Goal: Task Accomplishment & Management: Manage account settings

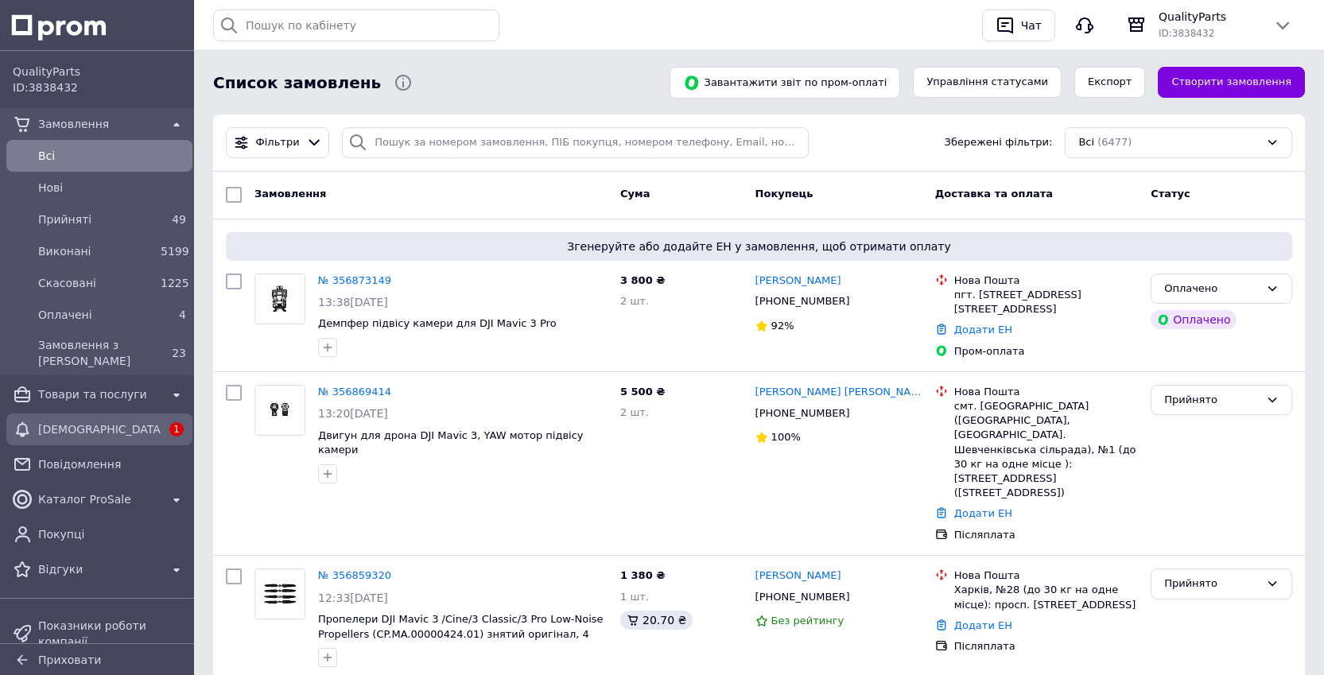
click at [30, 429] on icon at bounding box center [22, 429] width 19 height 19
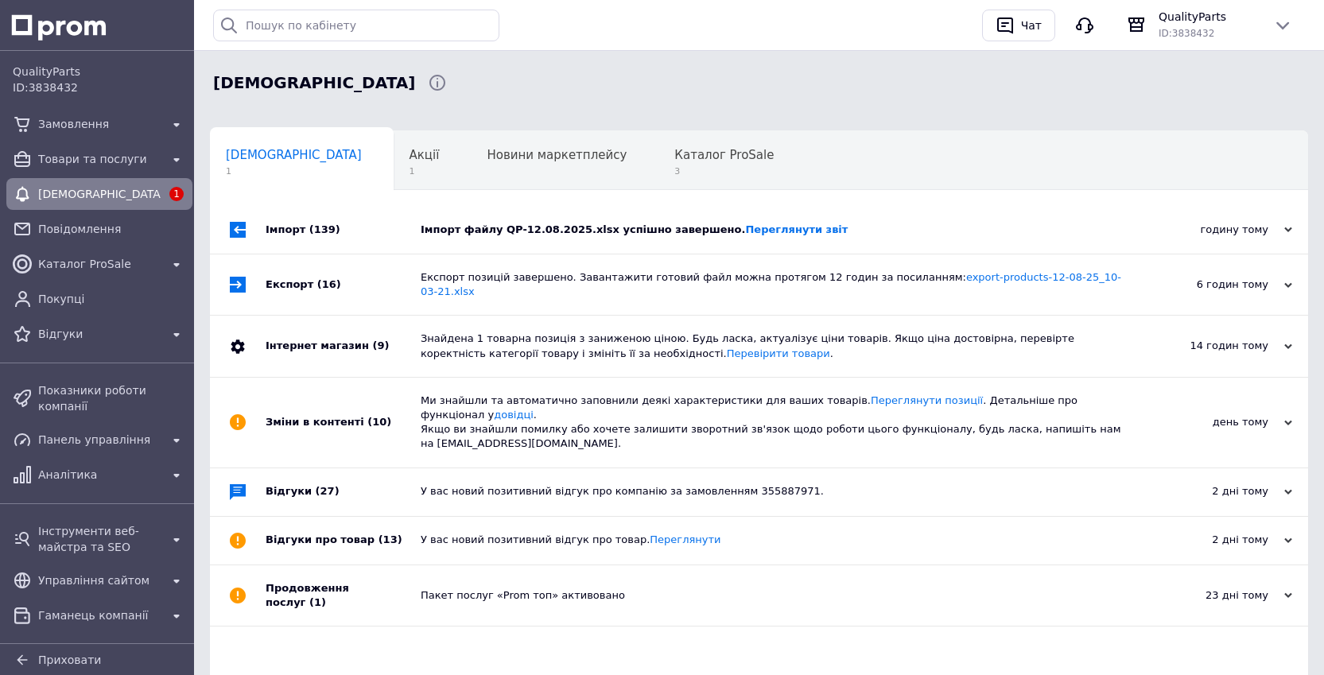
click at [780, 242] on div "Імпорт файлу QP-12.08.2025.xlsx успішно завершено. Переглянути звіт" at bounding box center [777, 230] width 713 height 48
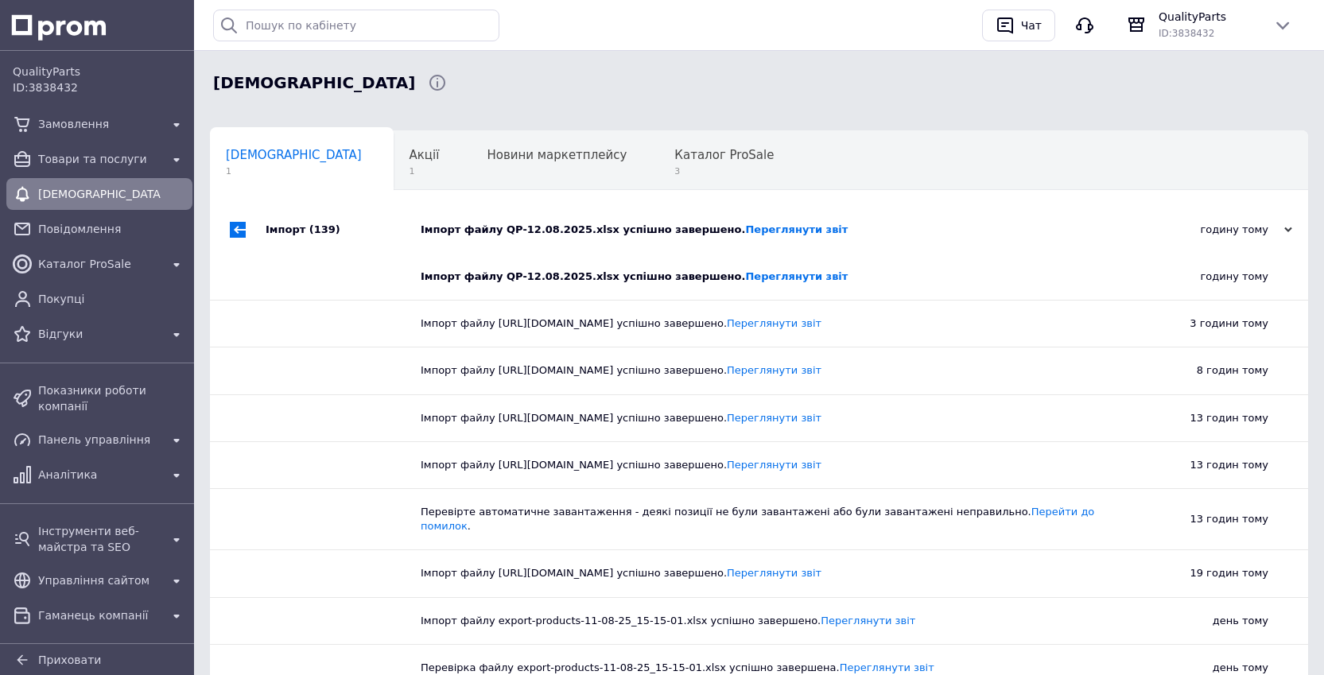
click at [780, 242] on div "Імпорт файлу QP-12.08.2025.xlsx успішно завершено. Переглянути звіт" at bounding box center [777, 230] width 713 height 48
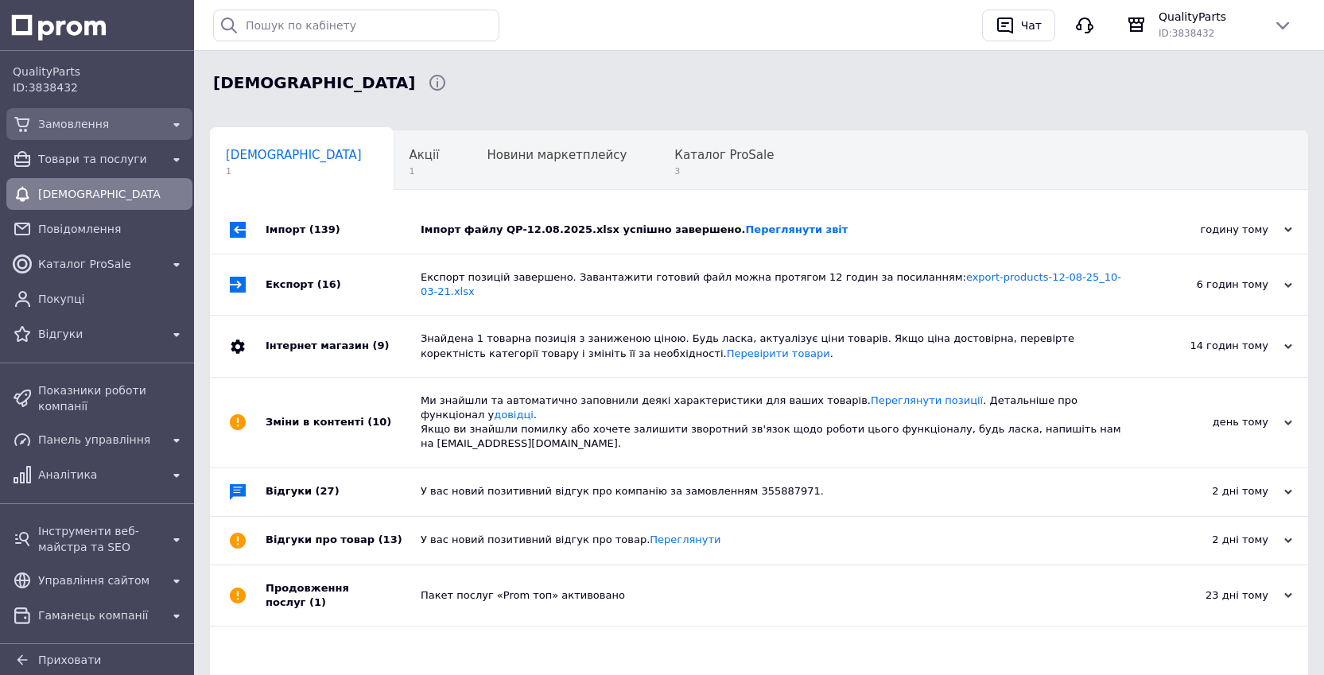
click at [80, 129] on span "Замовлення" at bounding box center [99, 124] width 122 height 16
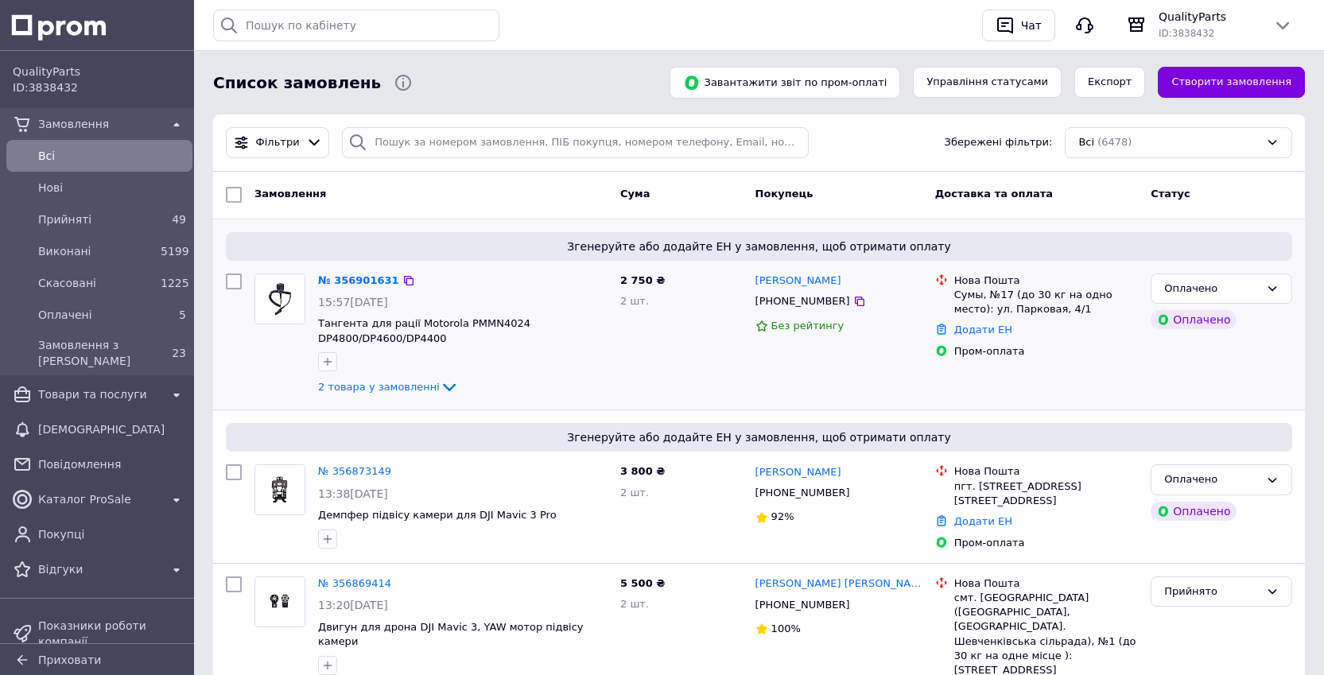
click at [373, 390] on span "2 товара у замовленні" at bounding box center [379, 387] width 122 height 12
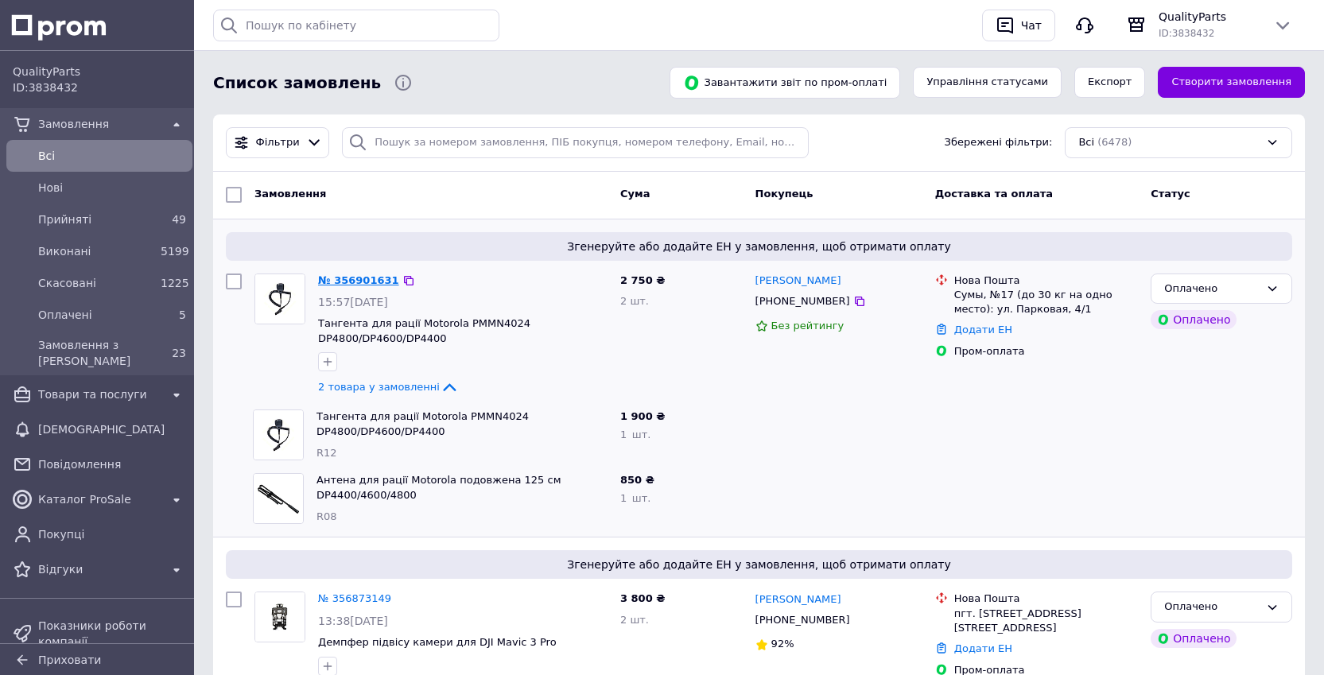
click at [359, 283] on link "№ 356901631" at bounding box center [358, 280] width 81 height 12
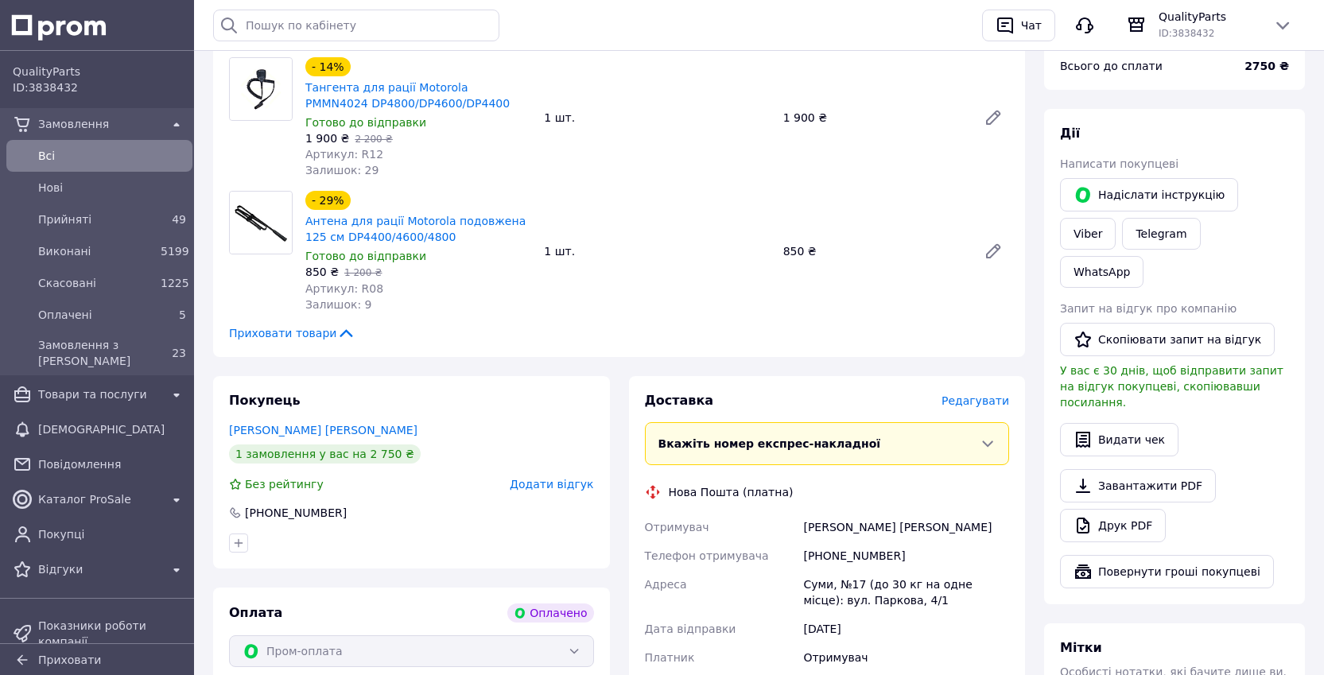
scroll to position [692, 0]
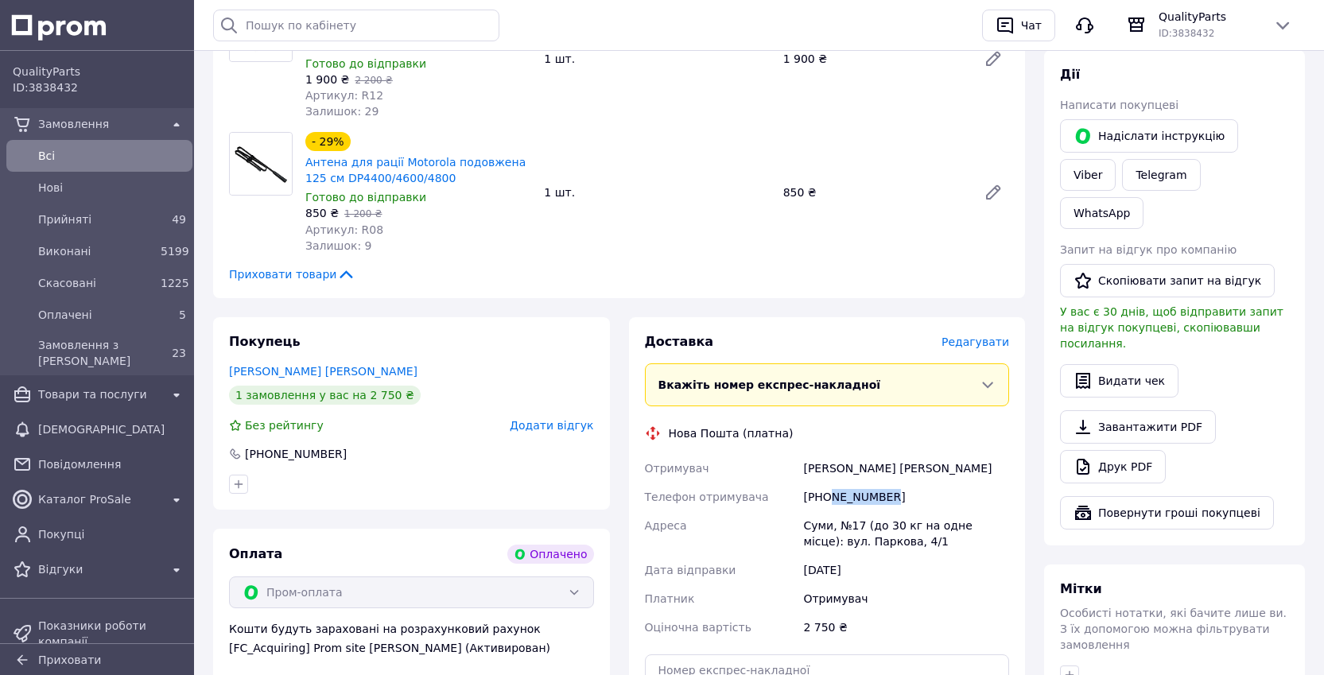
copy div "630214928"
drag, startPoint x: 890, startPoint y: 482, endPoint x: 833, endPoint y: 482, distance: 57.3
click at [833, 483] on div "[PHONE_NUMBER]" at bounding box center [906, 497] width 212 height 29
click at [863, 460] on div "Насткевич Андрій" at bounding box center [906, 468] width 212 height 29
click at [862, 460] on div "Насткевич Андрій" at bounding box center [906, 468] width 212 height 29
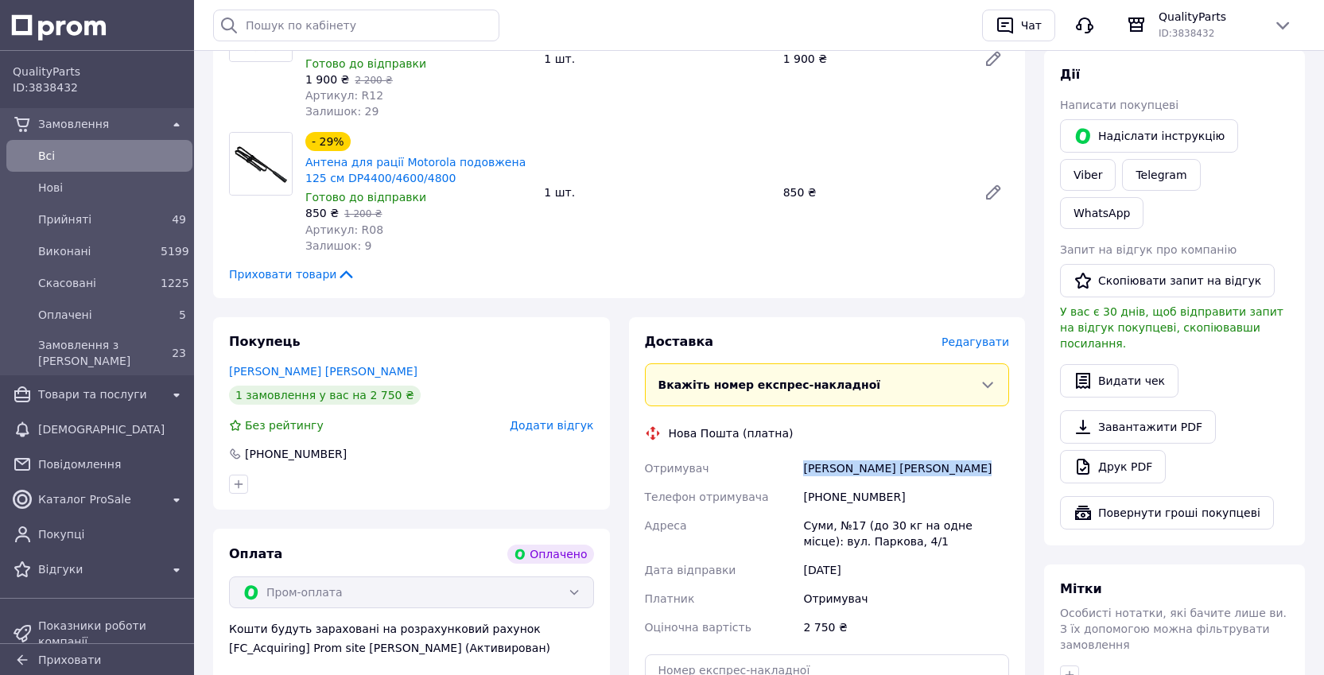
click at [862, 460] on div "Насткевич Андрій" at bounding box center [906, 468] width 212 height 29
copy div "Насткевич Андрій"
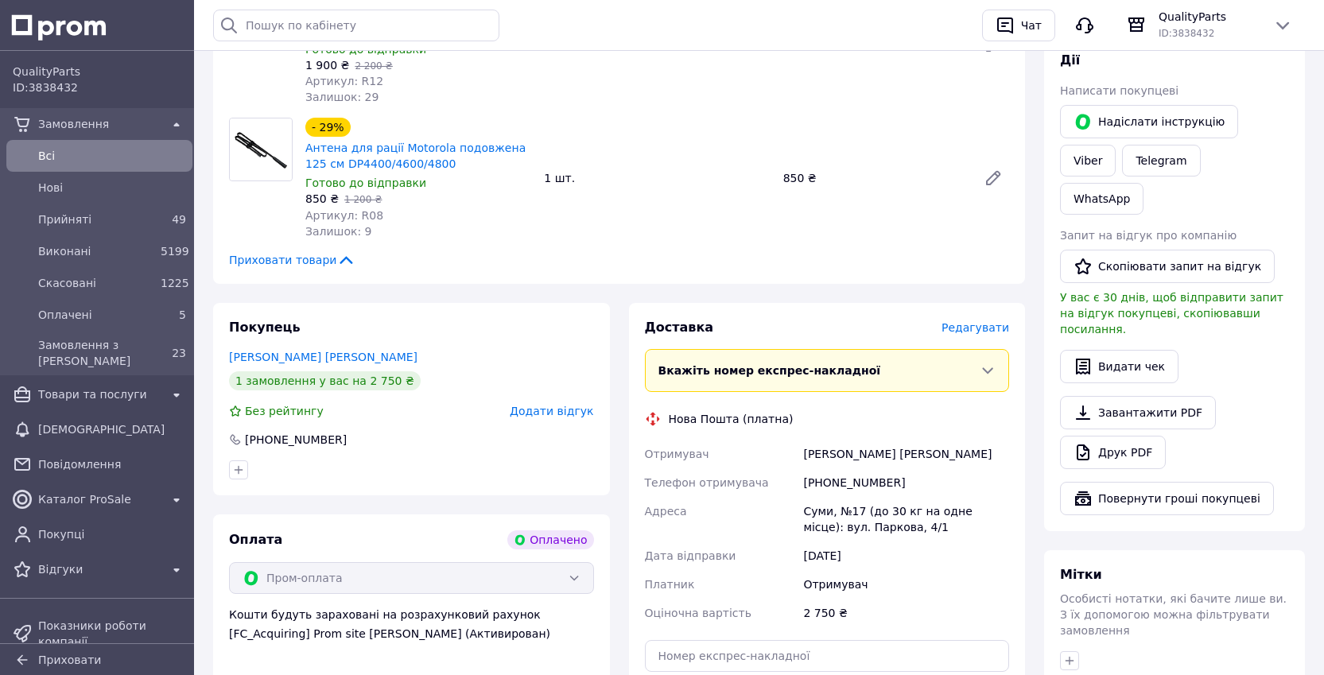
scroll to position [743, 0]
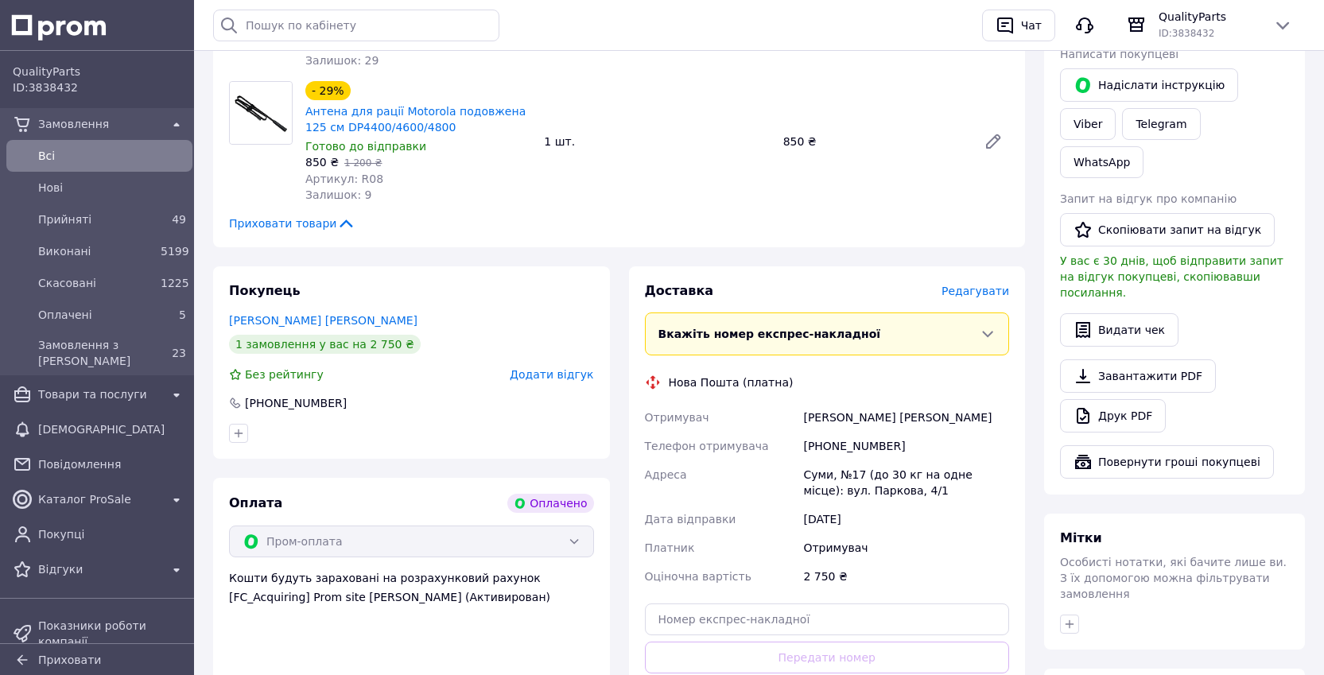
click at [874, 472] on div "Суми, №17 (до 30 кг на одне місце): вул. Паркова, 4/1" at bounding box center [906, 482] width 212 height 45
copy div "Суми, №17 (до 30 кг на одне місце): вул. Паркова, 4/1"
click at [849, 403] on div "Насткевич Андрій" at bounding box center [906, 417] width 212 height 29
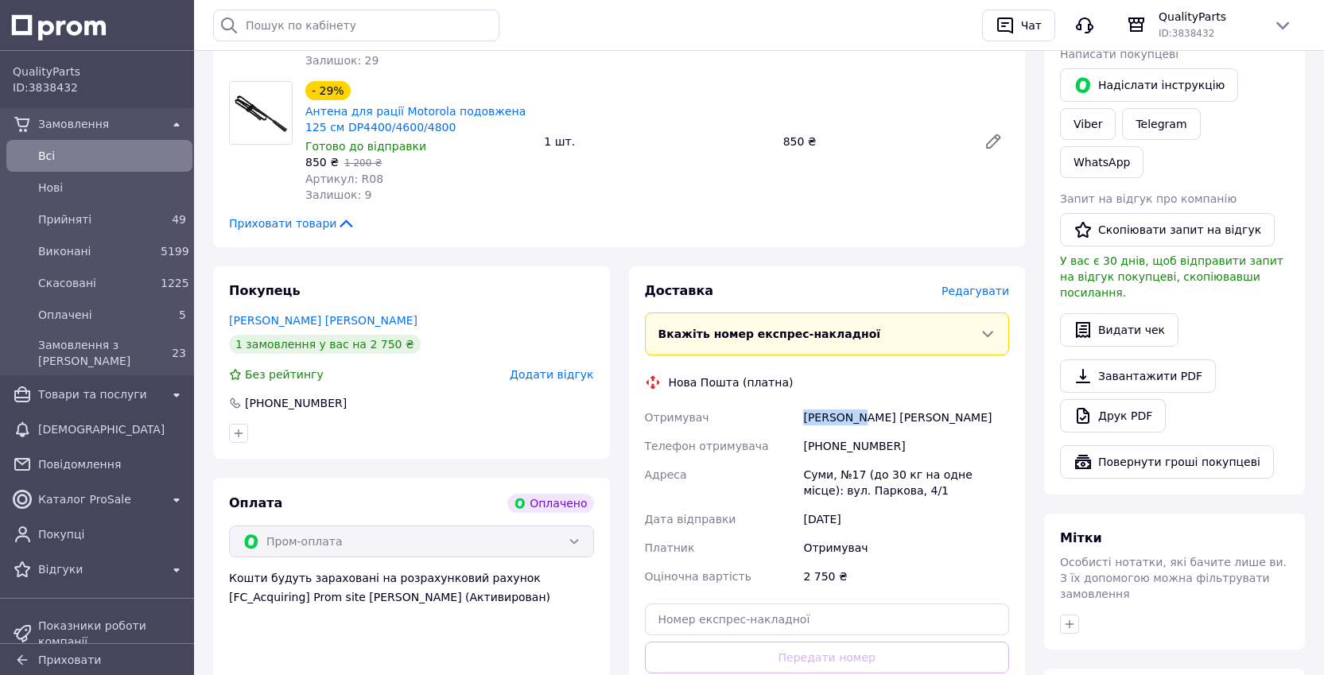
click at [849, 403] on div "Насткевич Андрій" at bounding box center [906, 417] width 212 height 29
copy div "Насткевич Андрій"
click at [828, 441] on div "[PHONE_NUMBER]" at bounding box center [906, 446] width 212 height 29
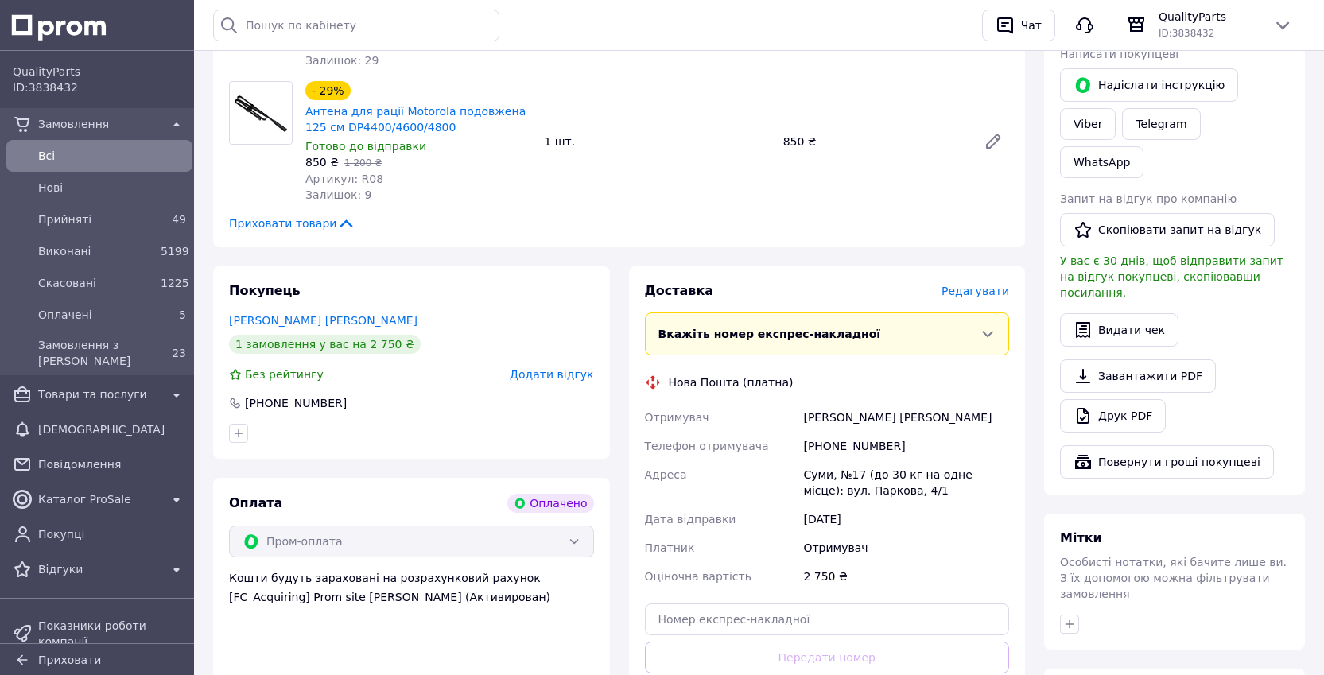
click at [828, 439] on div "[PHONE_NUMBER]" at bounding box center [906, 446] width 212 height 29
click at [830, 432] on div "[PHONE_NUMBER]" at bounding box center [906, 446] width 212 height 29
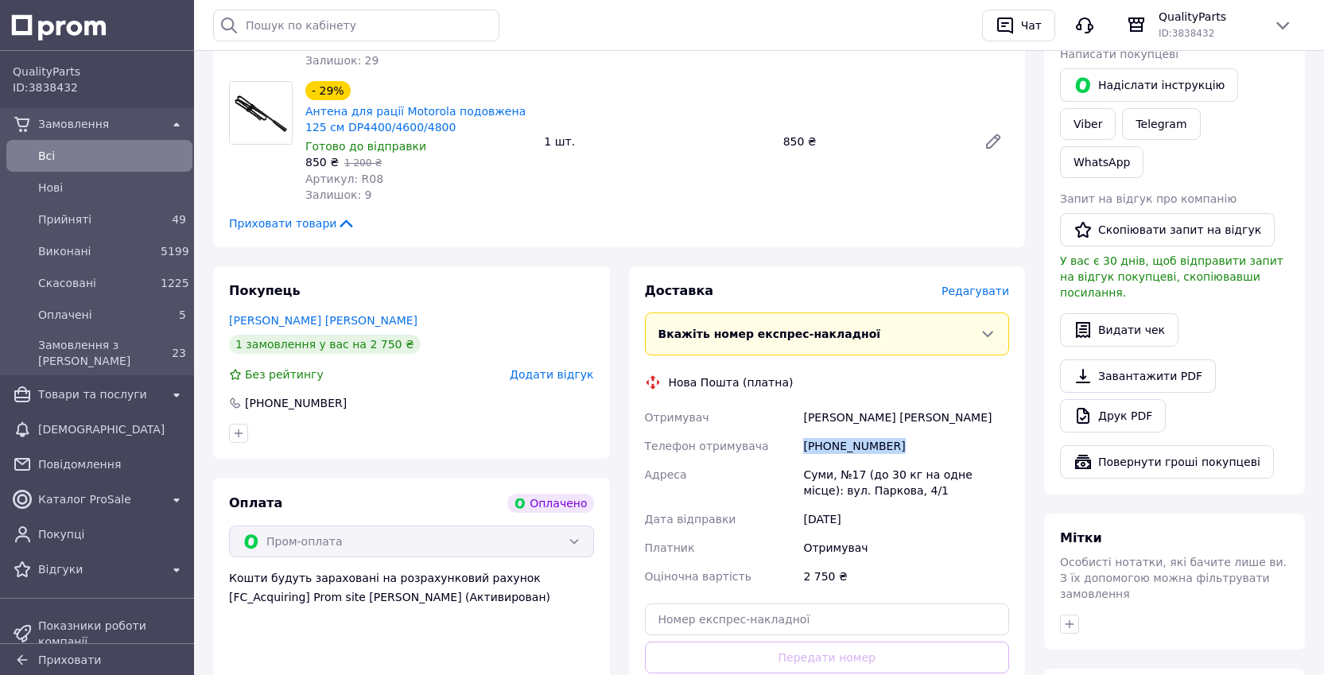
click at [830, 432] on div "[PHONE_NUMBER]" at bounding box center [906, 446] width 212 height 29
copy div "[PHONE_NUMBER]"
click at [1080, 118] on link "Viber" at bounding box center [1088, 124] width 56 height 32
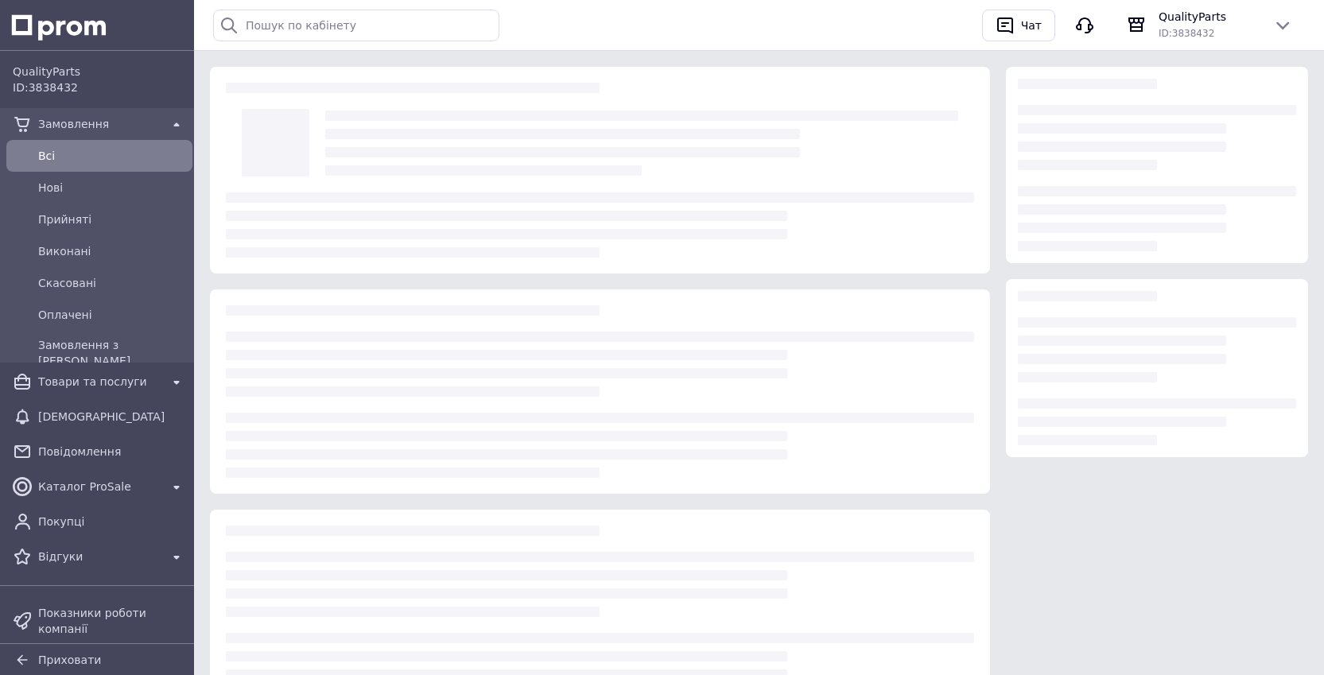
scroll to position [87, 0]
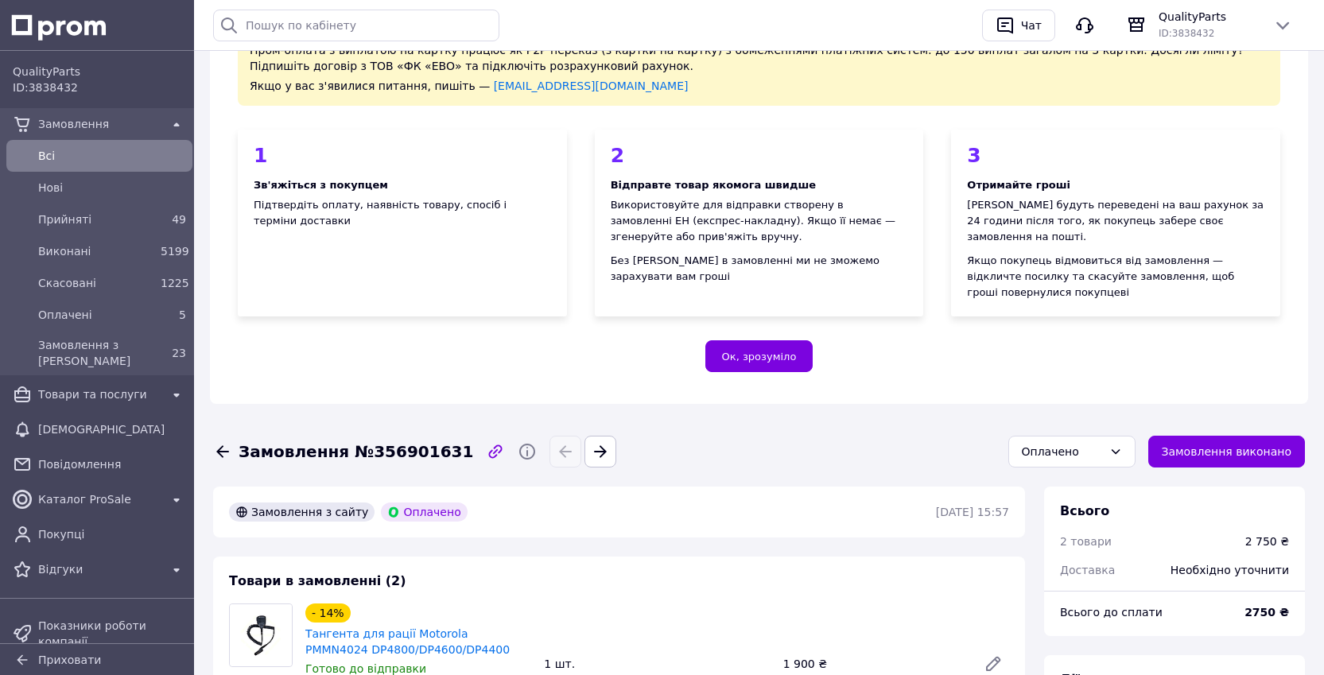
click at [81, 126] on span "Замовлення" at bounding box center [99, 124] width 122 height 16
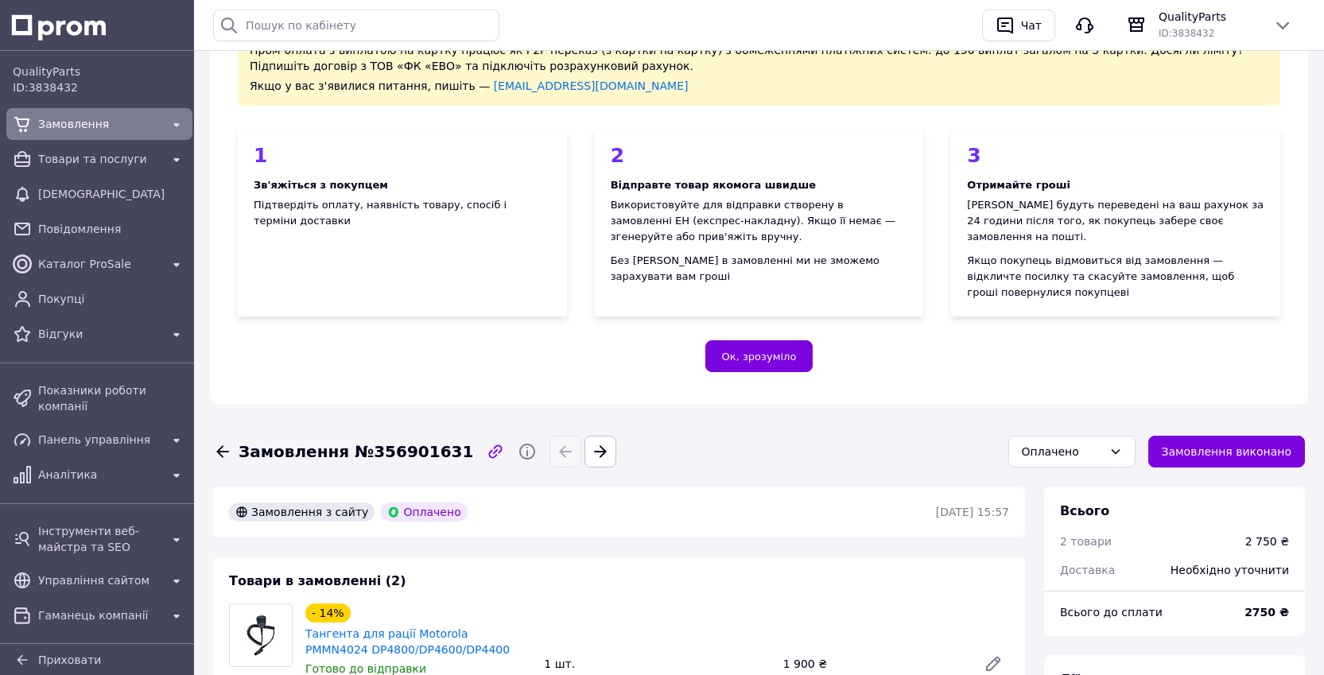
click at [88, 125] on span "Замовлення" at bounding box center [99, 124] width 122 height 16
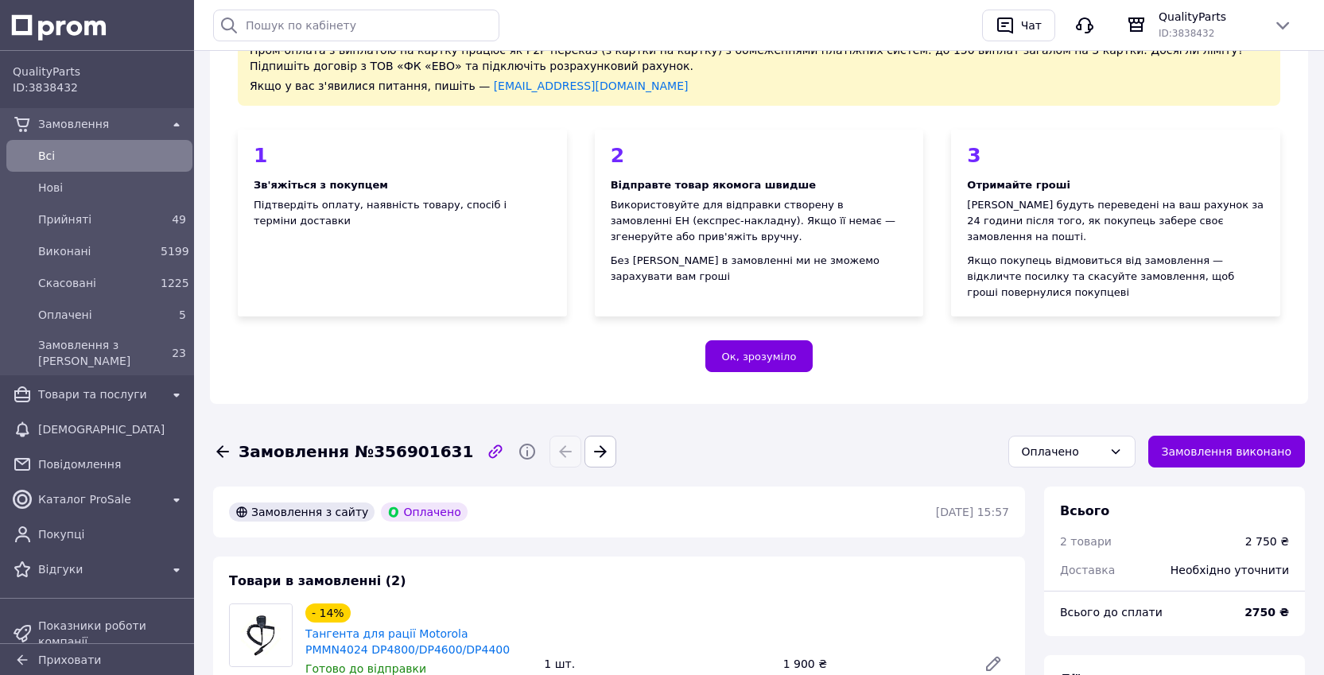
click at [74, 168] on div "Всi" at bounding box center [100, 155] width 180 height 25
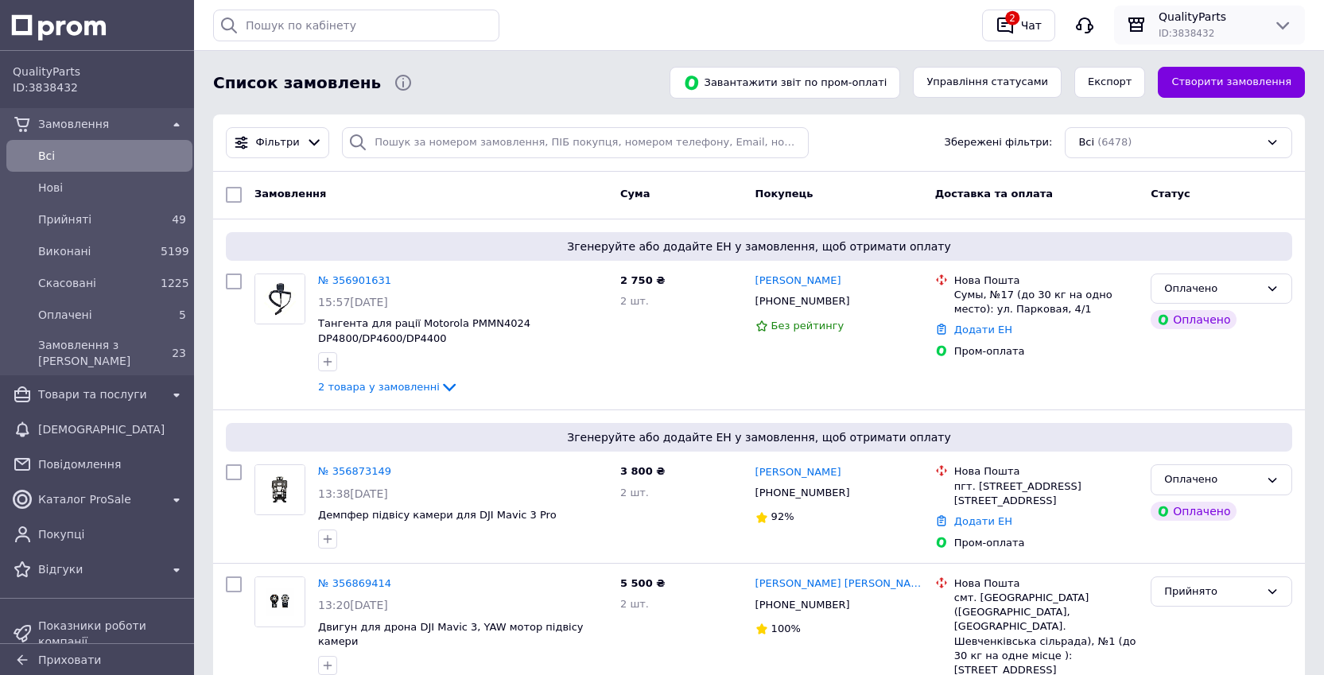
click at [1175, 28] on span "ID: 3838432" at bounding box center [1187, 33] width 56 height 11
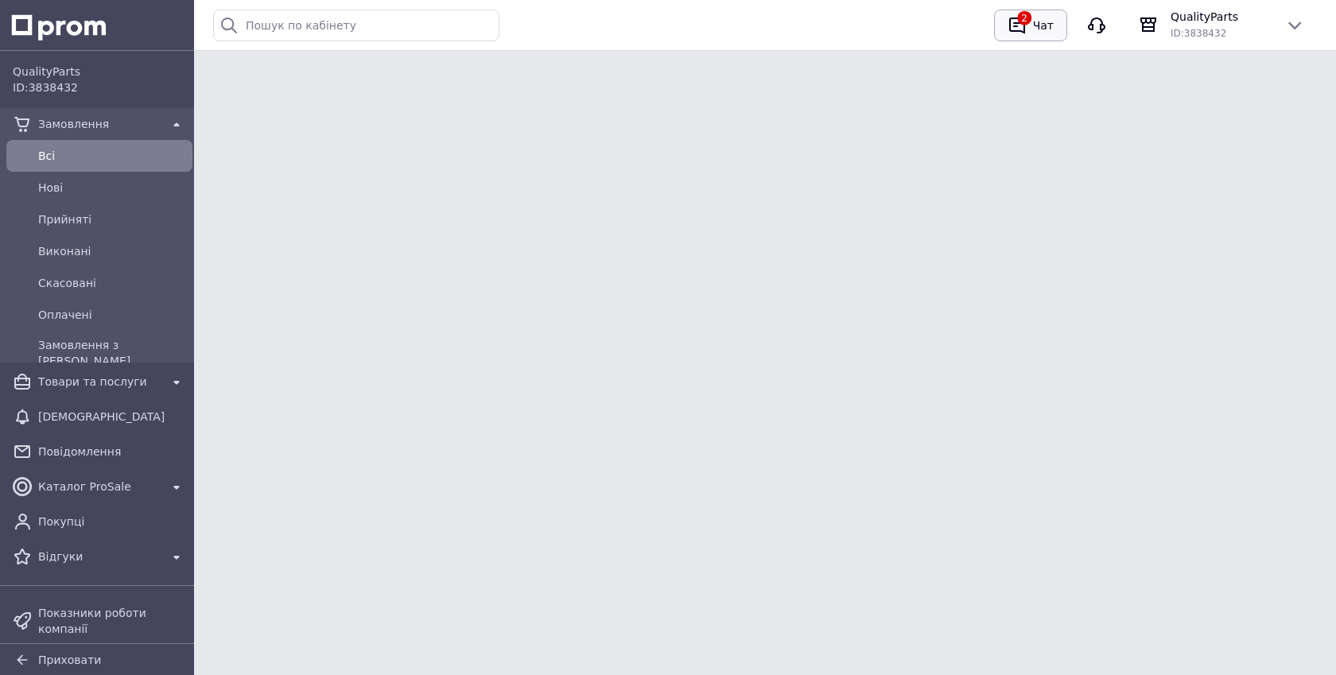
click at [1027, 33] on div "2" at bounding box center [1016, 25] width 25 height 25
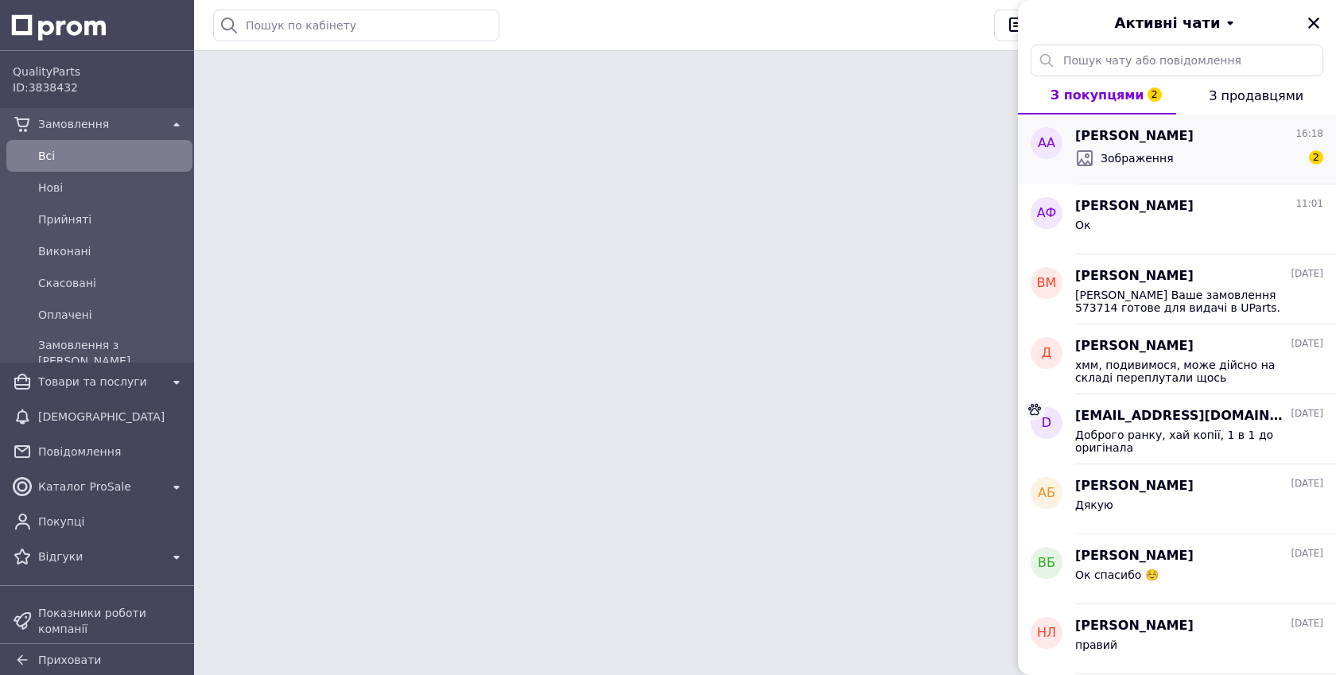
click at [1185, 166] on div "Зображення 2" at bounding box center [1199, 158] width 248 height 25
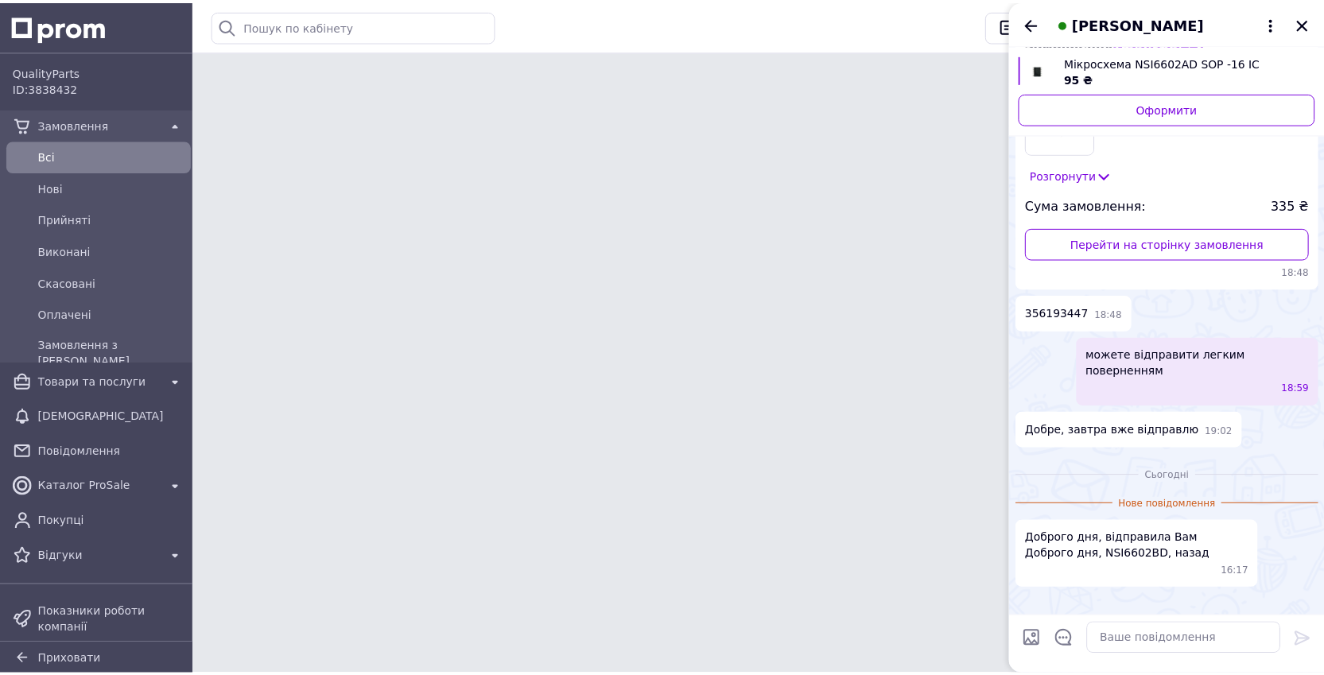
scroll to position [529, 0]
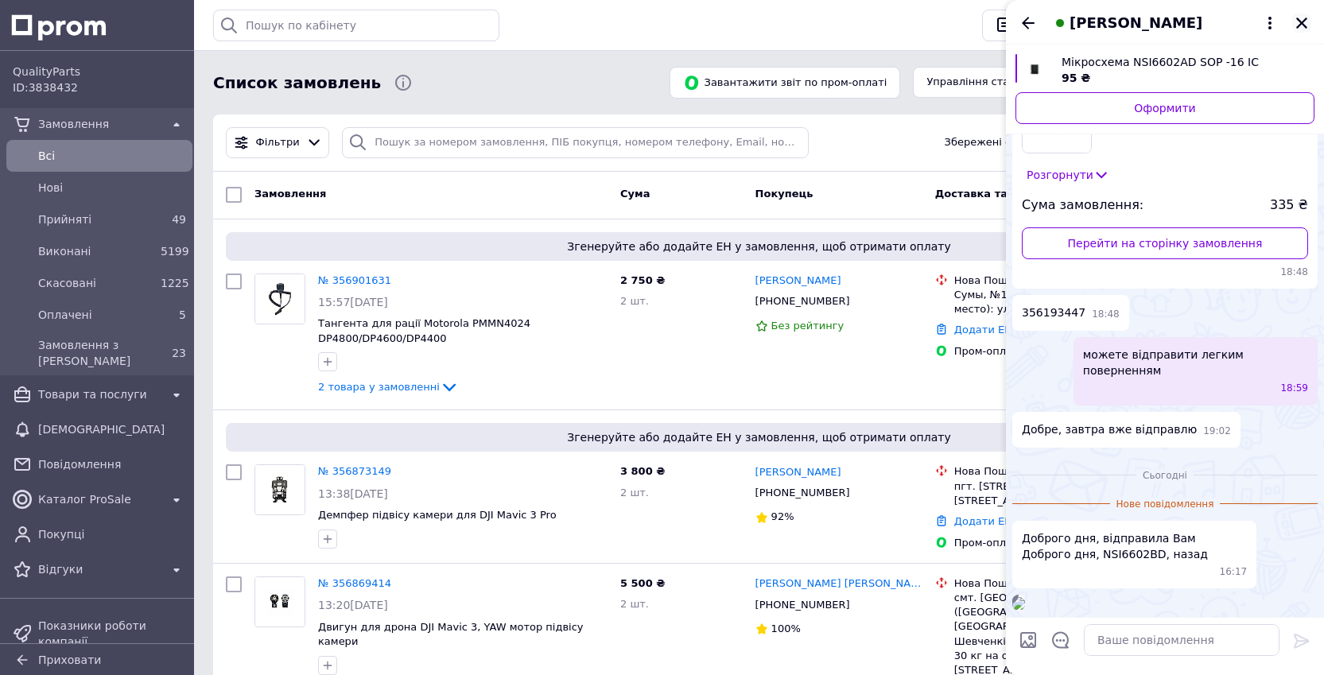
click at [1296, 31] on button "Закрити" at bounding box center [1301, 23] width 19 height 19
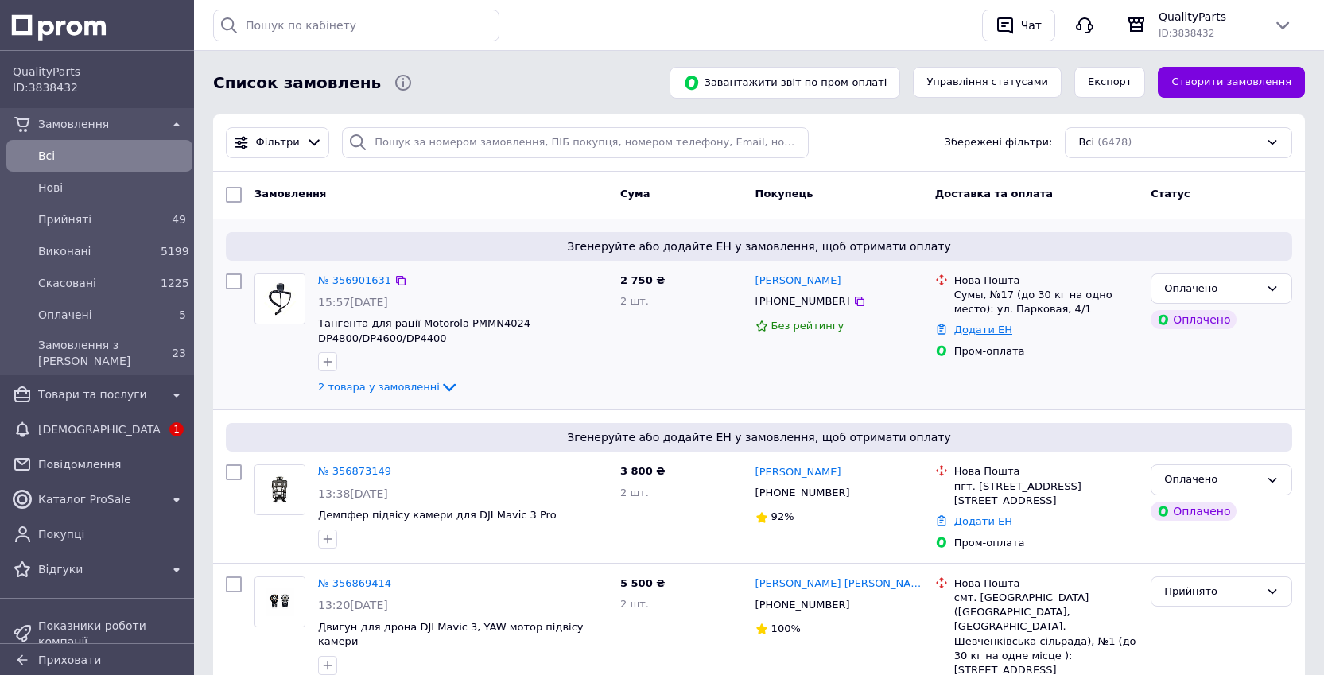
click at [996, 329] on link "Додати ЕН" at bounding box center [983, 330] width 58 height 12
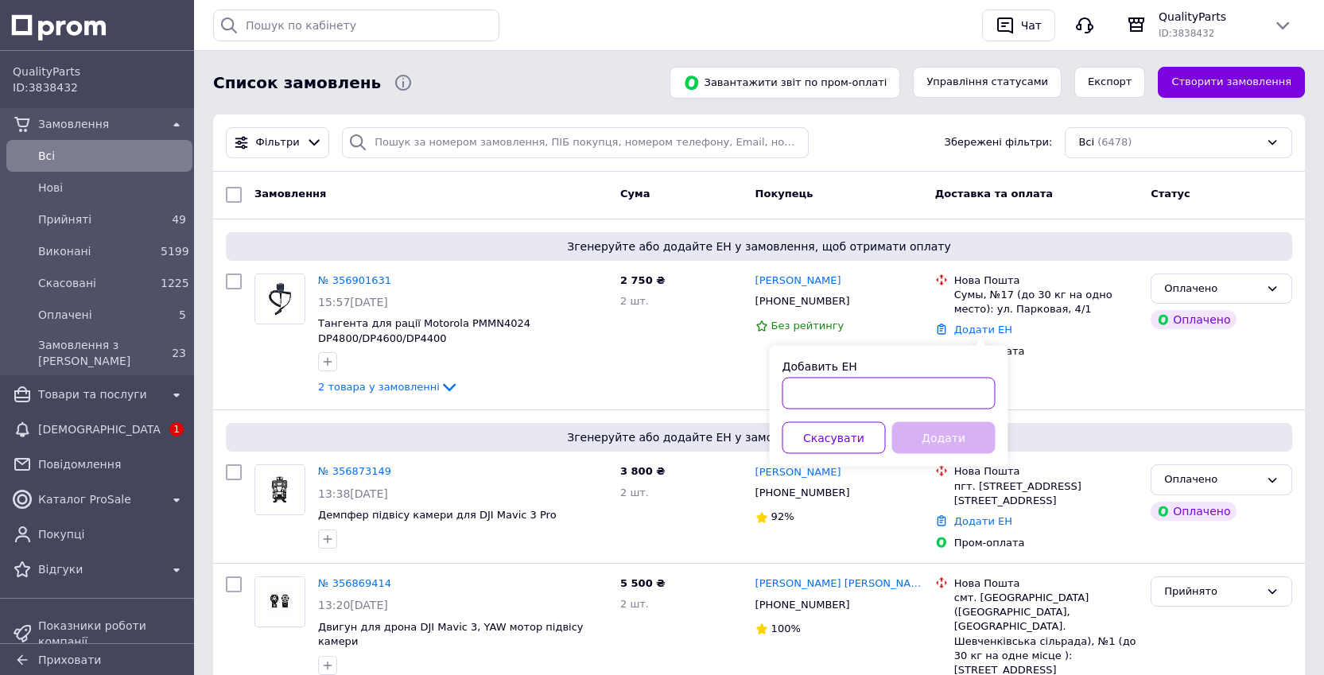
click at [960, 379] on input "Добавить ЕН" at bounding box center [889, 394] width 213 height 32
paste input "20451225266581"
type input "20451225266581"
click at [969, 441] on button "Додати" at bounding box center [943, 438] width 103 height 32
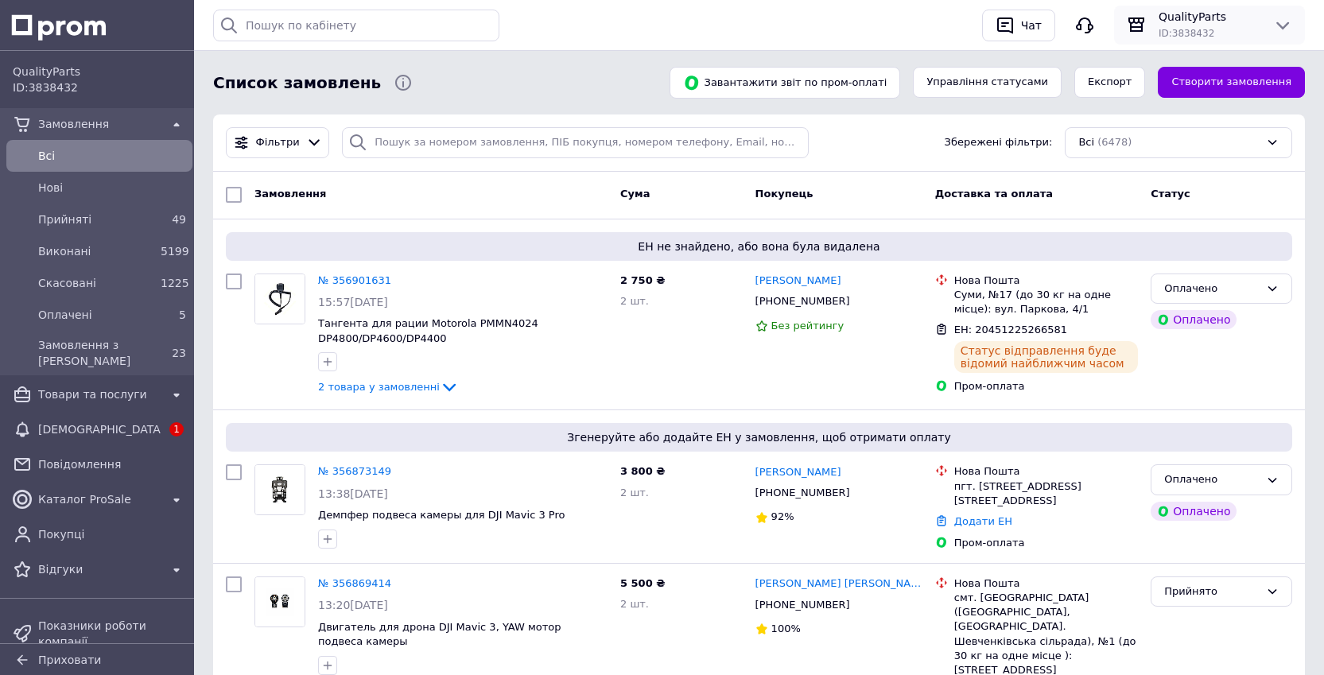
click at [1214, 15] on span "QualityParts" at bounding box center [1210, 17] width 102 height 16
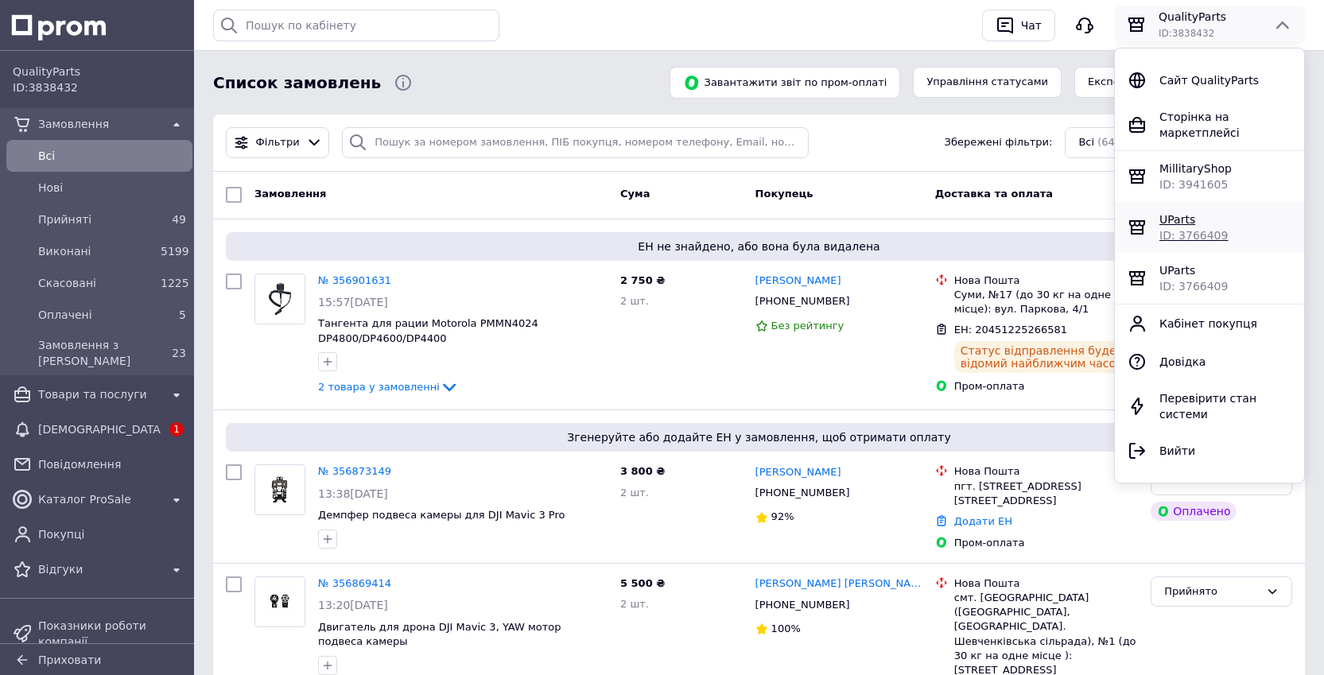
click at [1180, 210] on div "UParts ID: 3766409" at bounding box center [1209, 227] width 189 height 51
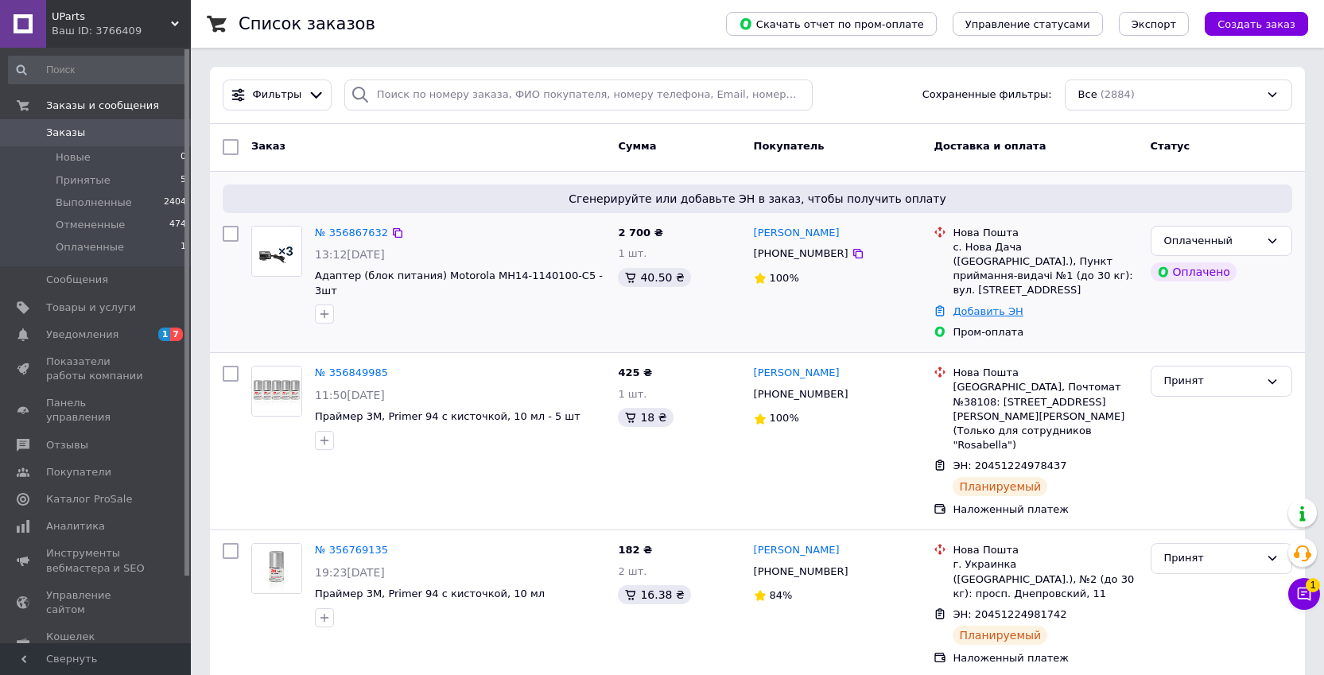
click at [976, 305] on link "Добавить ЭН" at bounding box center [988, 311] width 70 height 12
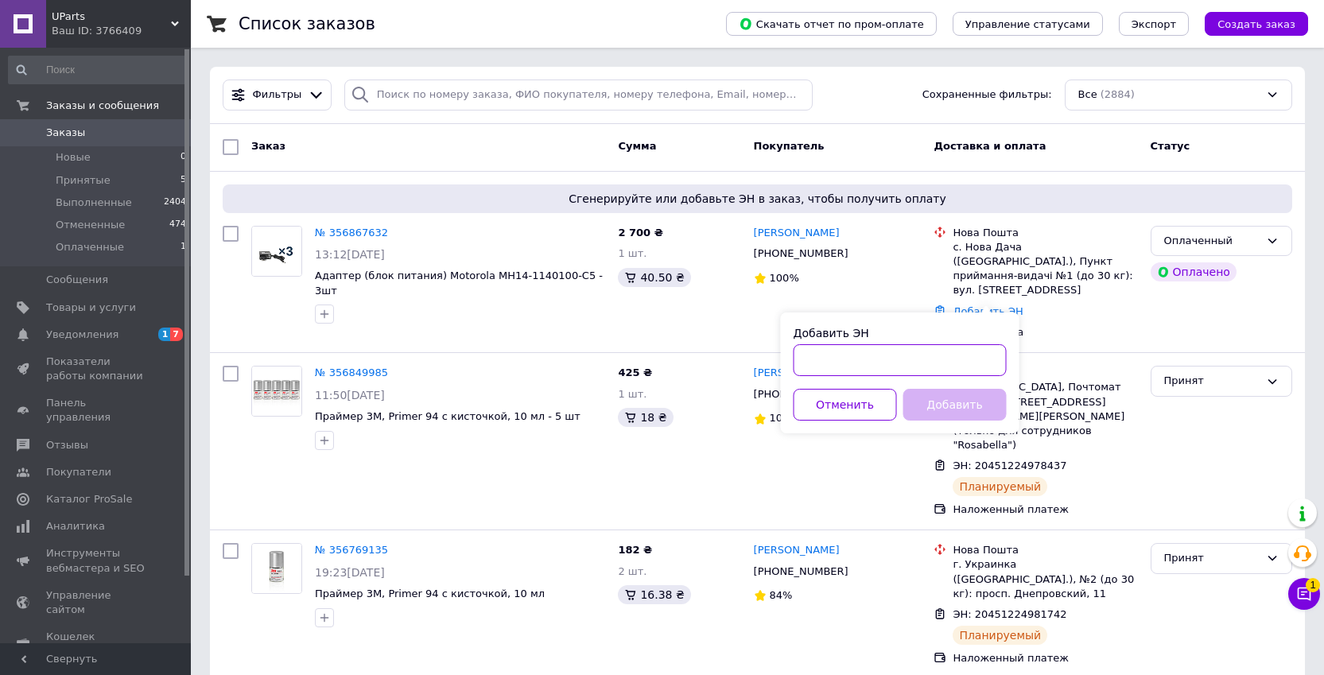
click at [977, 363] on input "Добавить ЭН" at bounding box center [900, 360] width 213 height 32
paste input "20451225040540"
type input "20451225040540"
click at [983, 410] on button "Добавить" at bounding box center [954, 405] width 103 height 32
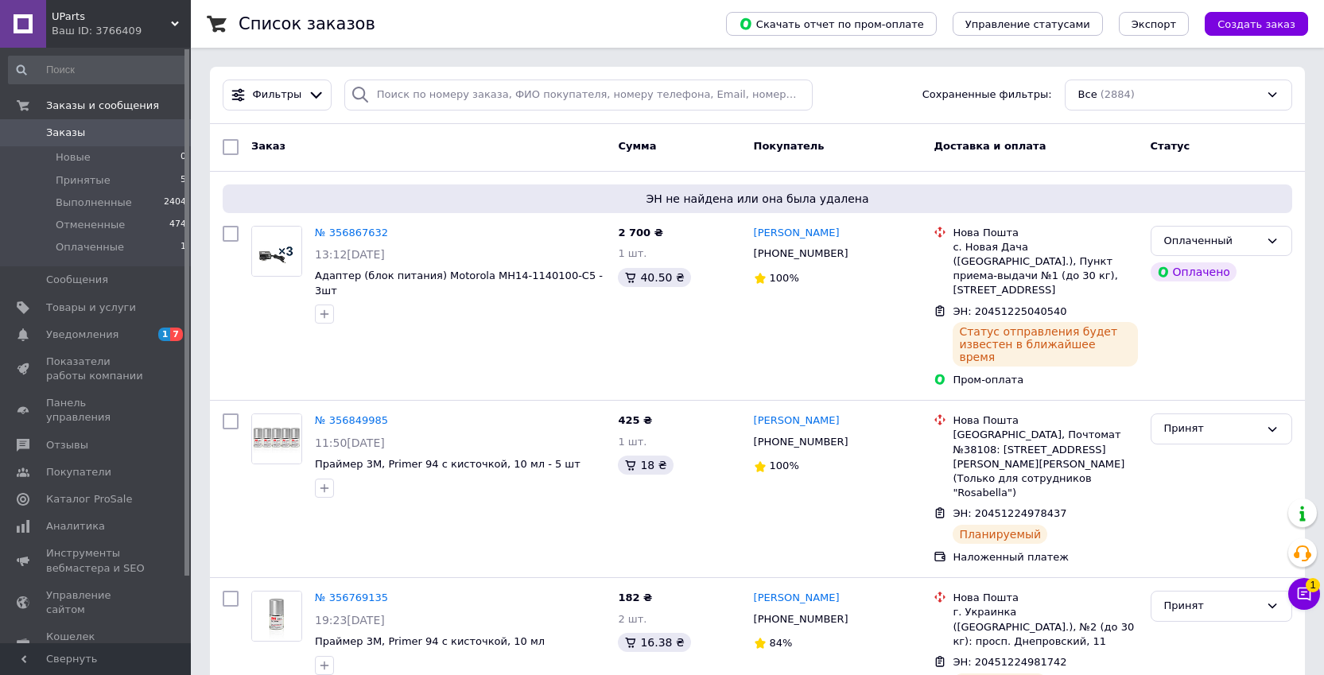
click at [120, 11] on span "UParts" at bounding box center [111, 17] width 119 height 14
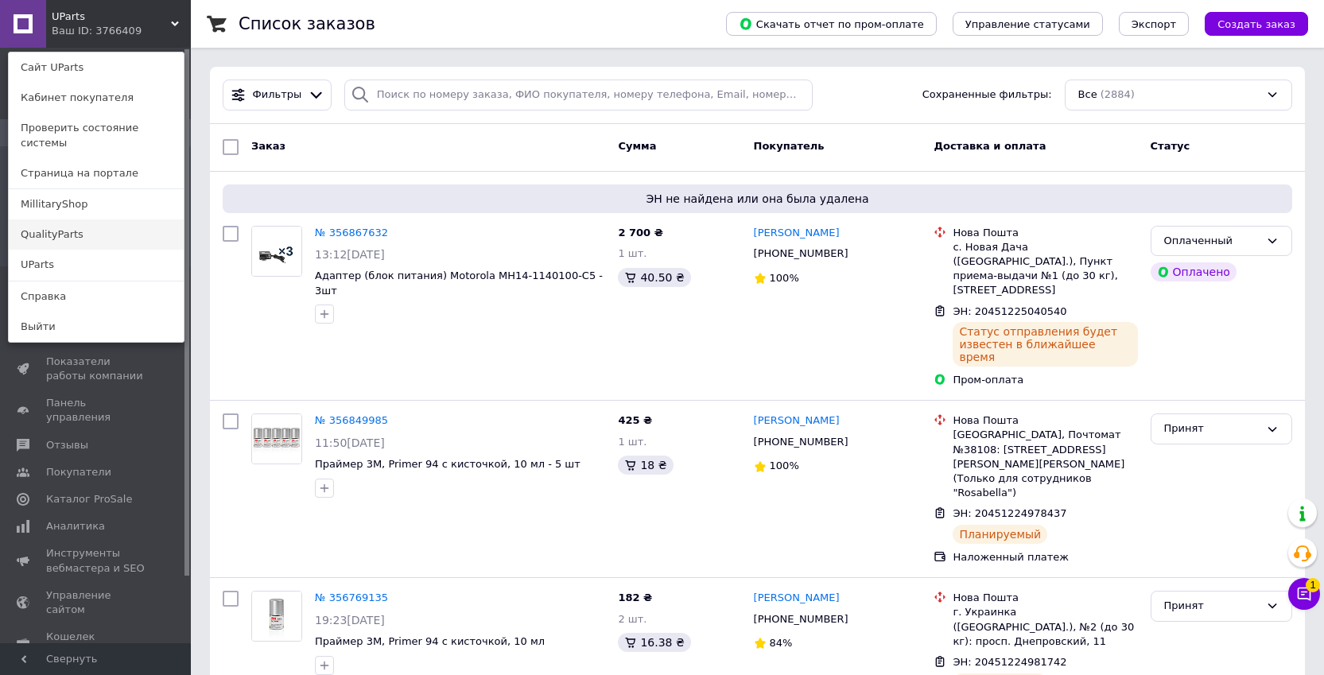
click at [72, 219] on link "QualityParts" at bounding box center [96, 234] width 175 height 30
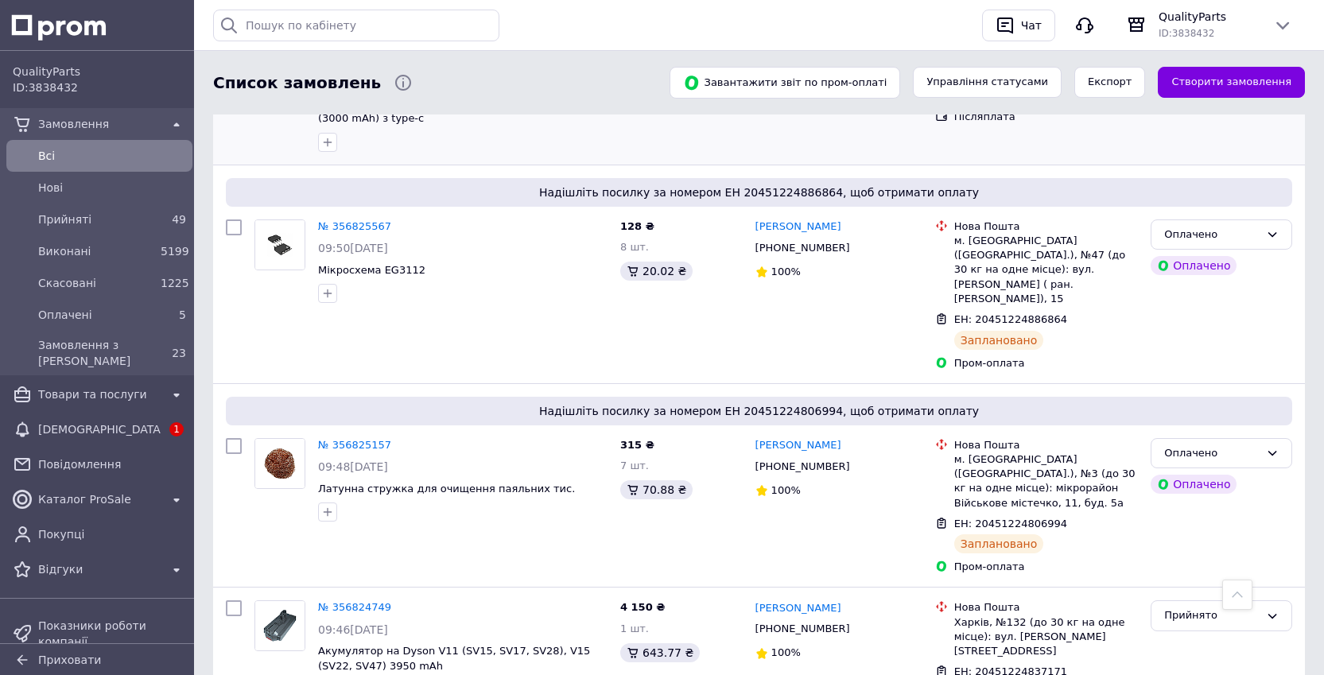
scroll to position [1188, 0]
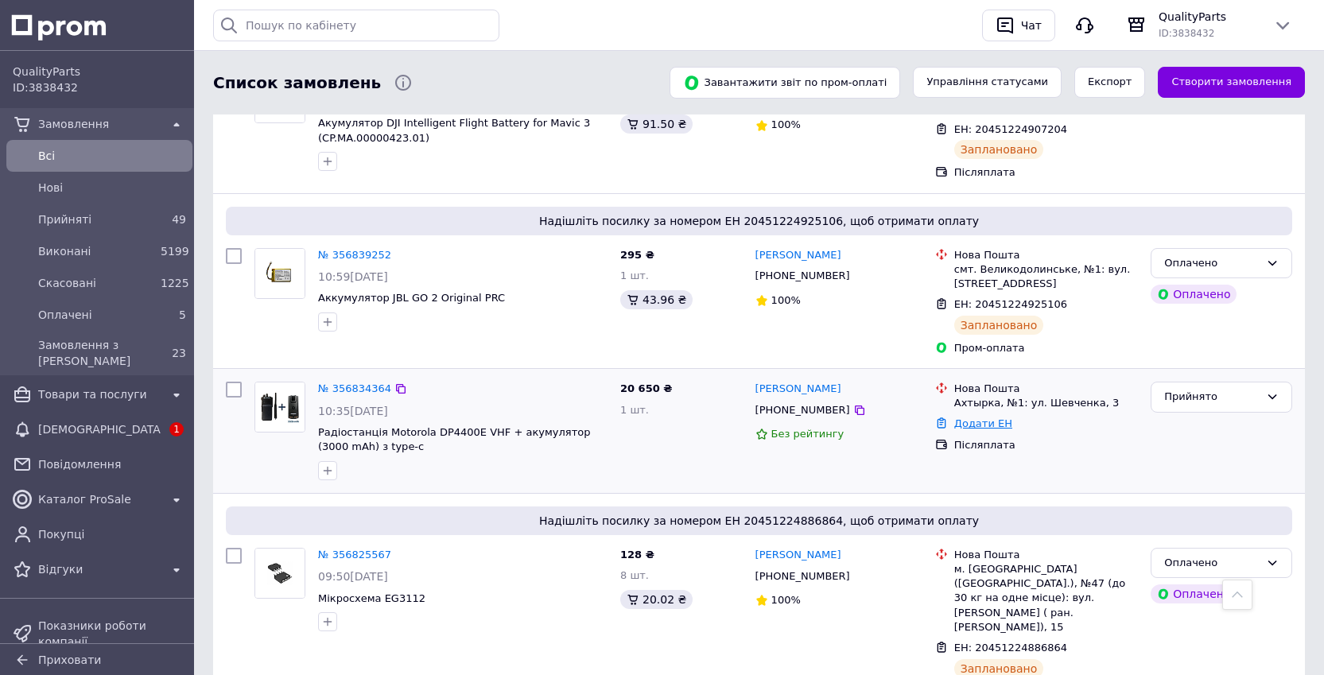
click at [981, 417] on link "Додати ЕН" at bounding box center [983, 423] width 58 height 12
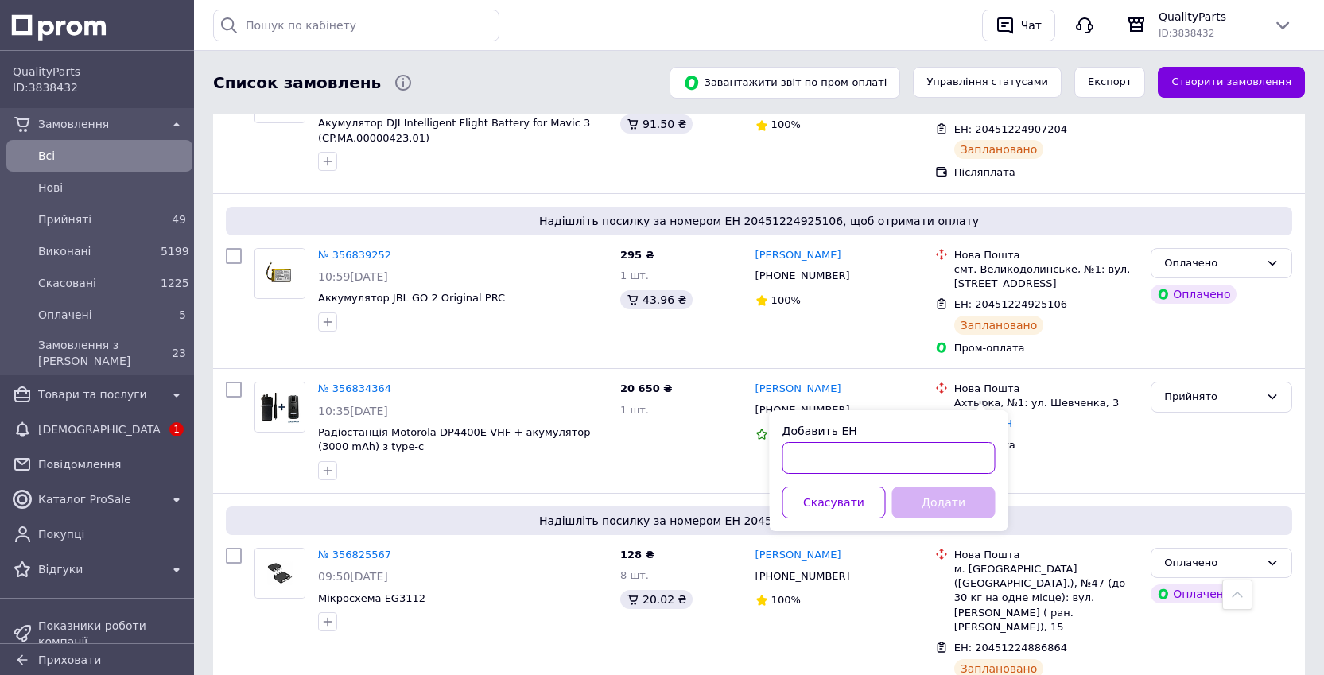
click at [949, 447] on input "Добавить ЕН" at bounding box center [889, 458] width 213 height 32
paste input "20451224803101"
type input "20451224803101"
click at [961, 498] on button "Додати" at bounding box center [943, 503] width 103 height 32
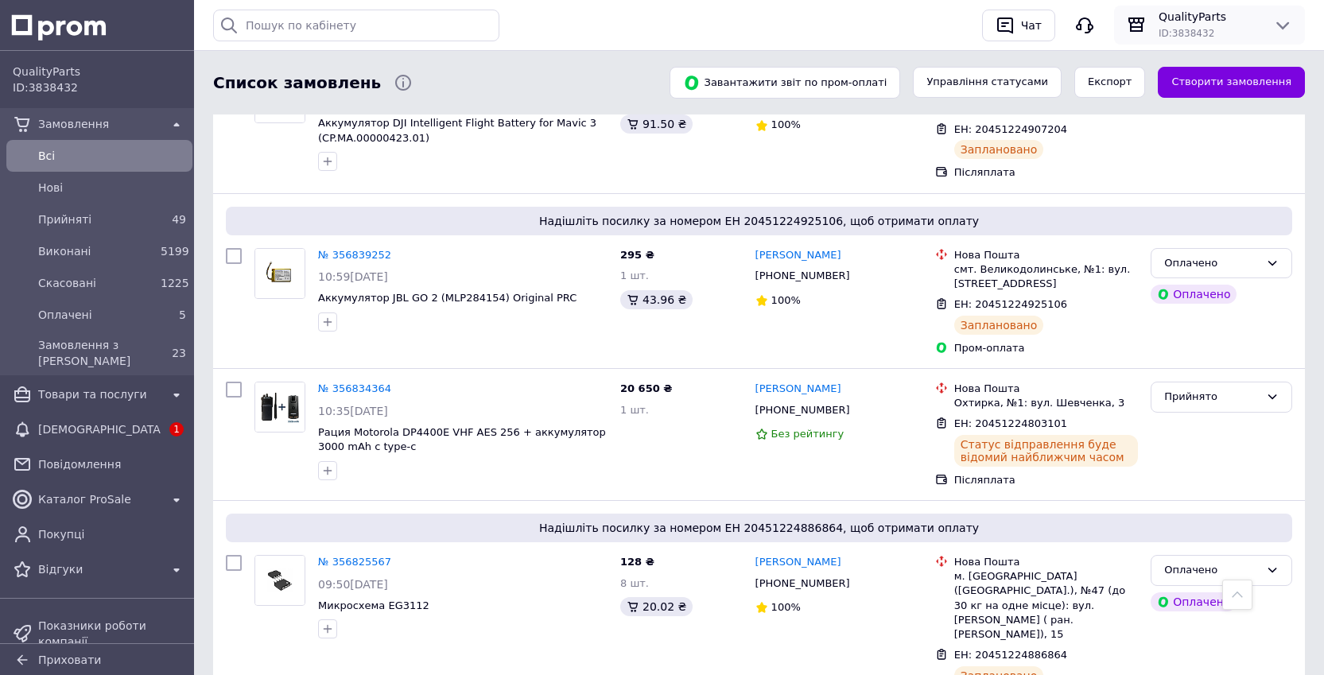
click at [1182, 26] on div "ID: 3838432" at bounding box center [1210, 33] width 102 height 16
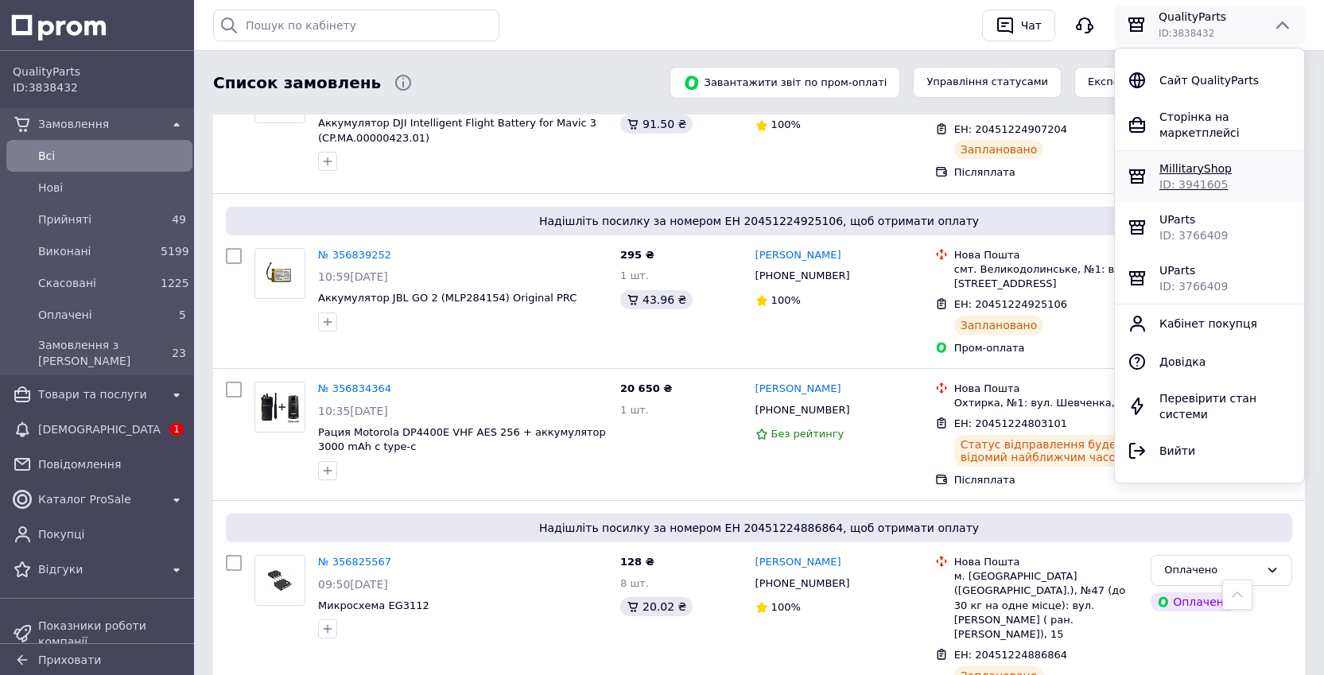
click at [1205, 180] on span "ID: 3941605" at bounding box center [1193, 184] width 68 height 13
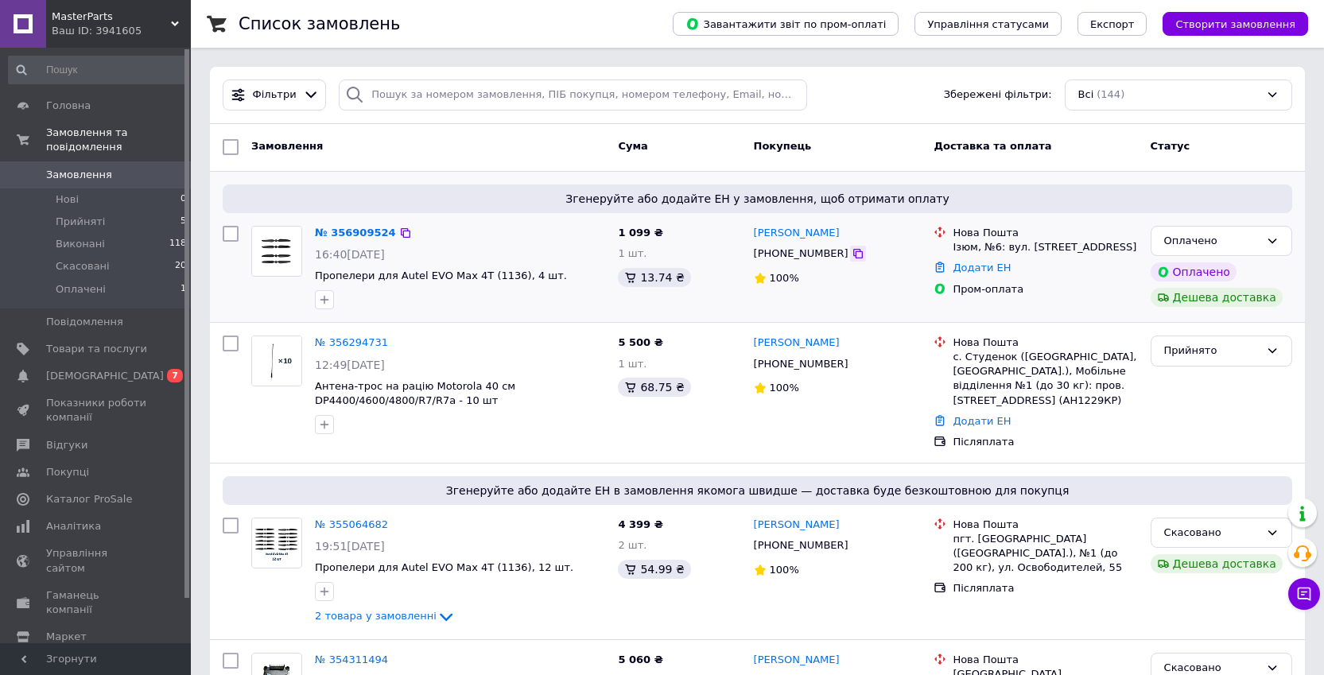
click at [853, 256] on icon at bounding box center [858, 254] width 10 height 10
click at [334, 236] on link "№ 356909524" at bounding box center [355, 233] width 81 height 12
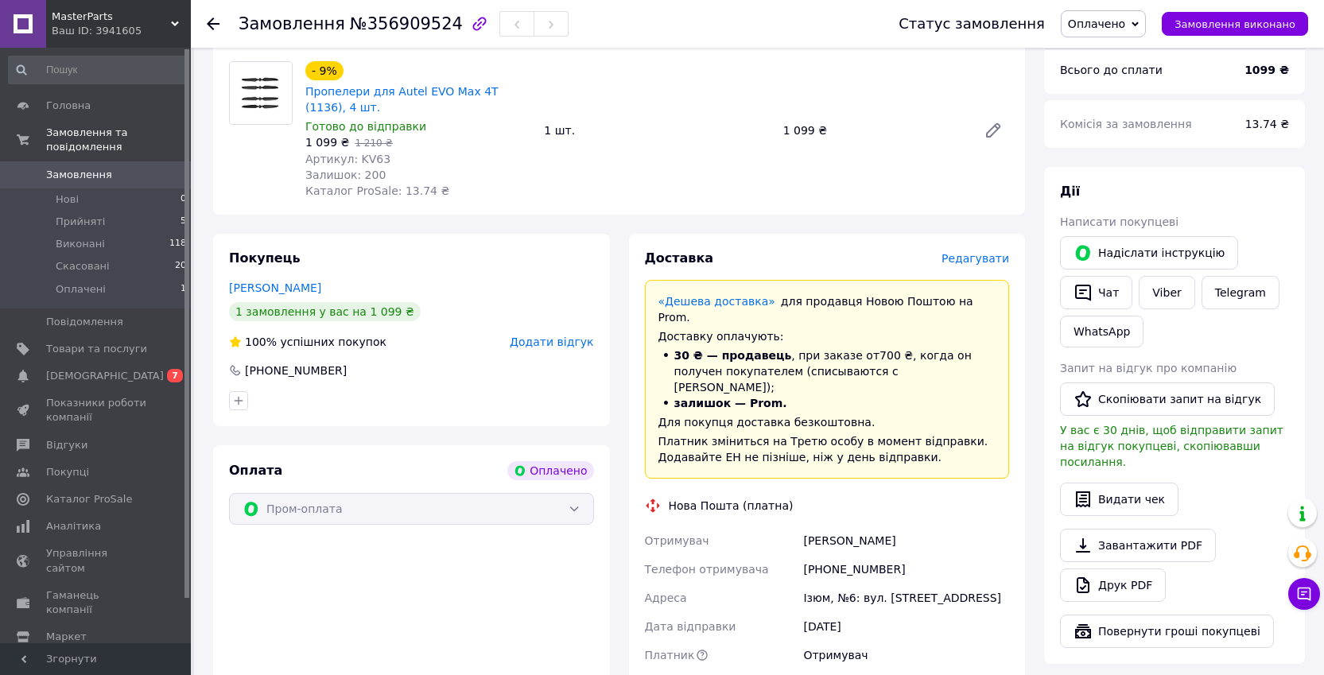
scroll to position [680, 0]
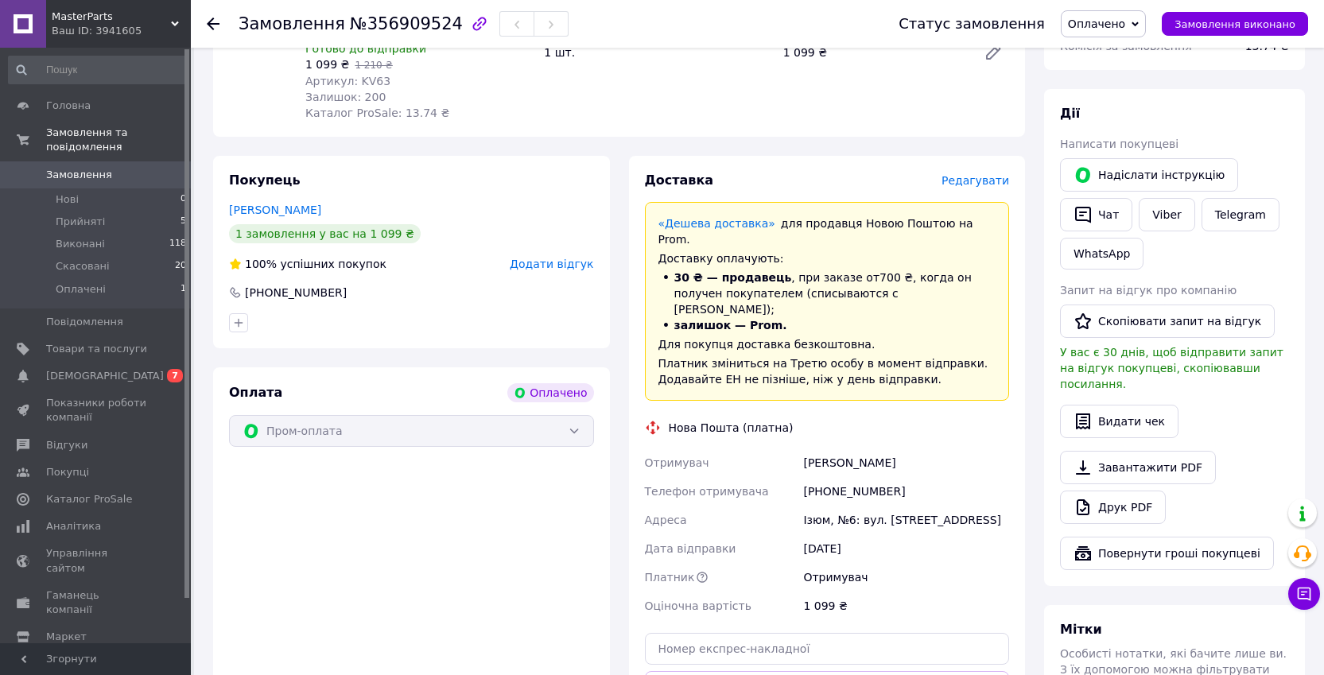
click at [852, 506] on div "Ізюм, №6: вул. [STREET_ADDRESS]" at bounding box center [906, 520] width 212 height 29
copy div "Ізюм, №6: вул. [STREET_ADDRESS]"
click at [865, 449] on div "[PERSON_NAME]" at bounding box center [906, 463] width 212 height 29
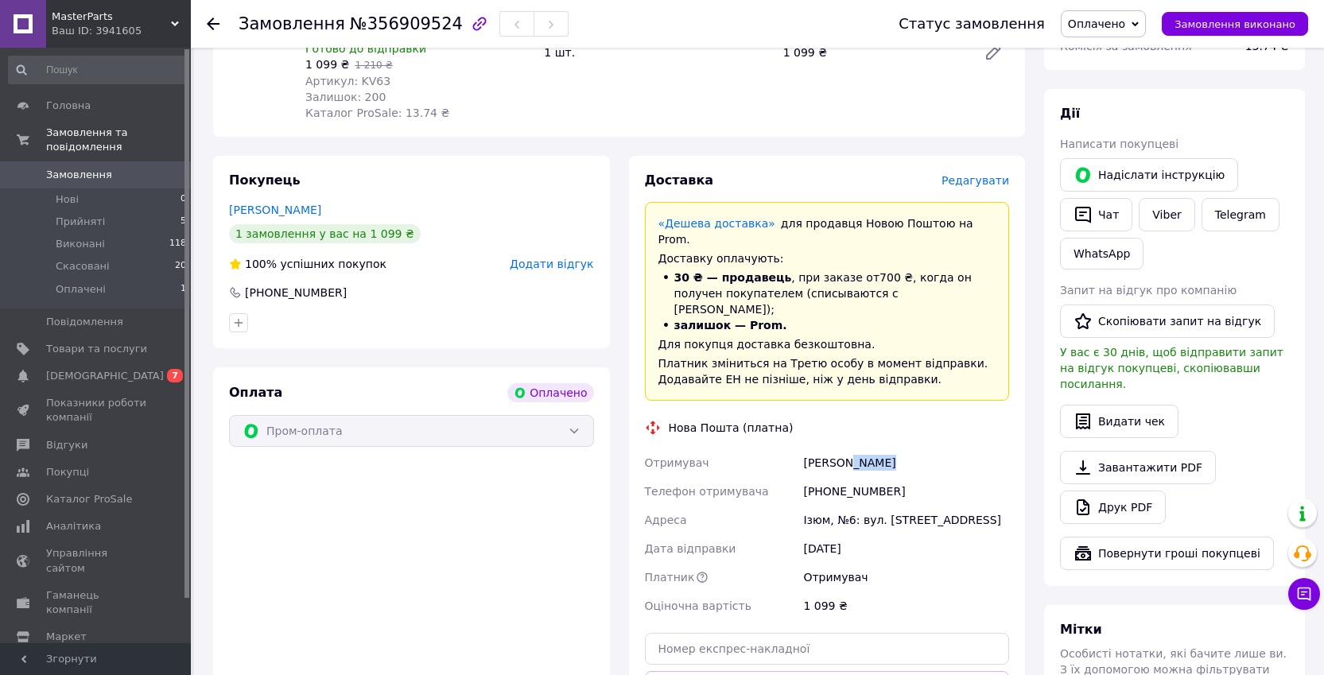
click at [865, 449] on div "[PERSON_NAME]" at bounding box center [906, 463] width 212 height 29
copy div "[PERSON_NAME]"
click at [853, 477] on div "[PHONE_NUMBER]" at bounding box center [906, 491] width 212 height 29
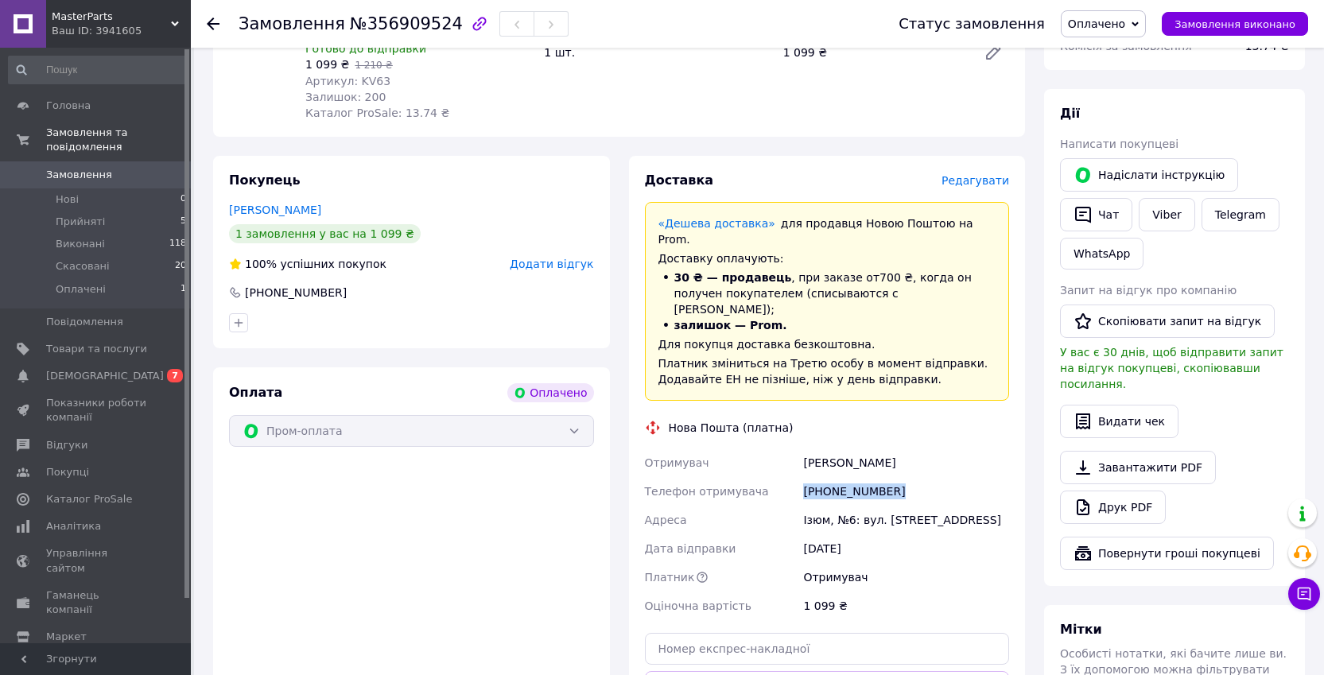
click at [853, 477] on div "+380503729887" at bounding box center [906, 491] width 212 height 29
copy div "+380503729887"
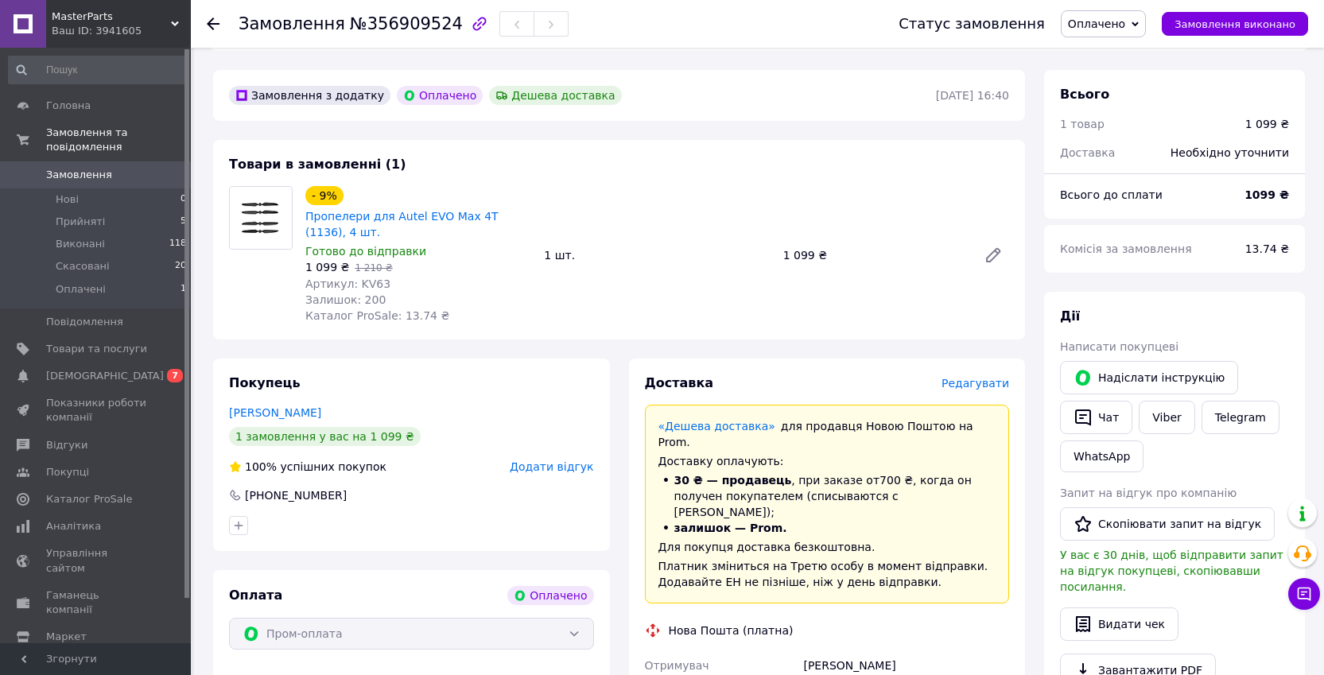
scroll to position [142, 0]
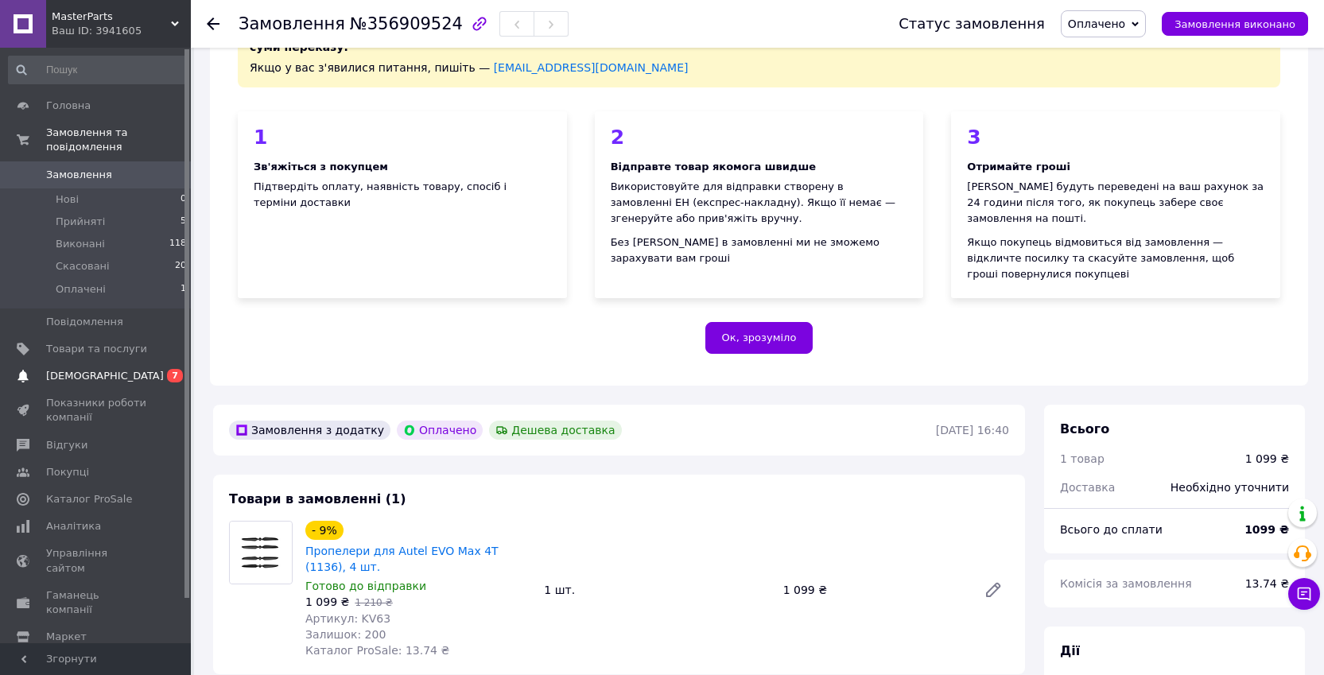
click at [109, 383] on span "[DEMOGRAPHIC_DATA]" at bounding box center [96, 376] width 101 height 14
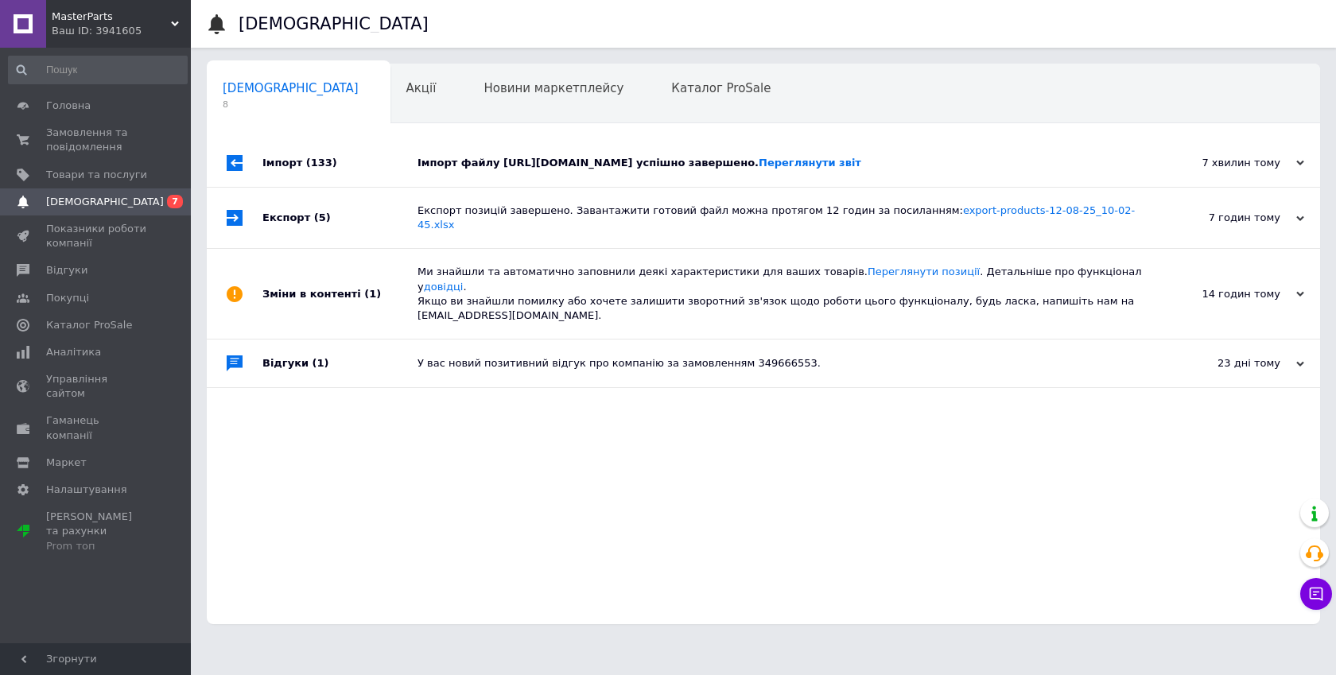
click at [751, 189] on div "Експорт позицій завершено. Завантажити готовий файл можна протягом 12 годин за …" at bounding box center [781, 218] width 728 height 60
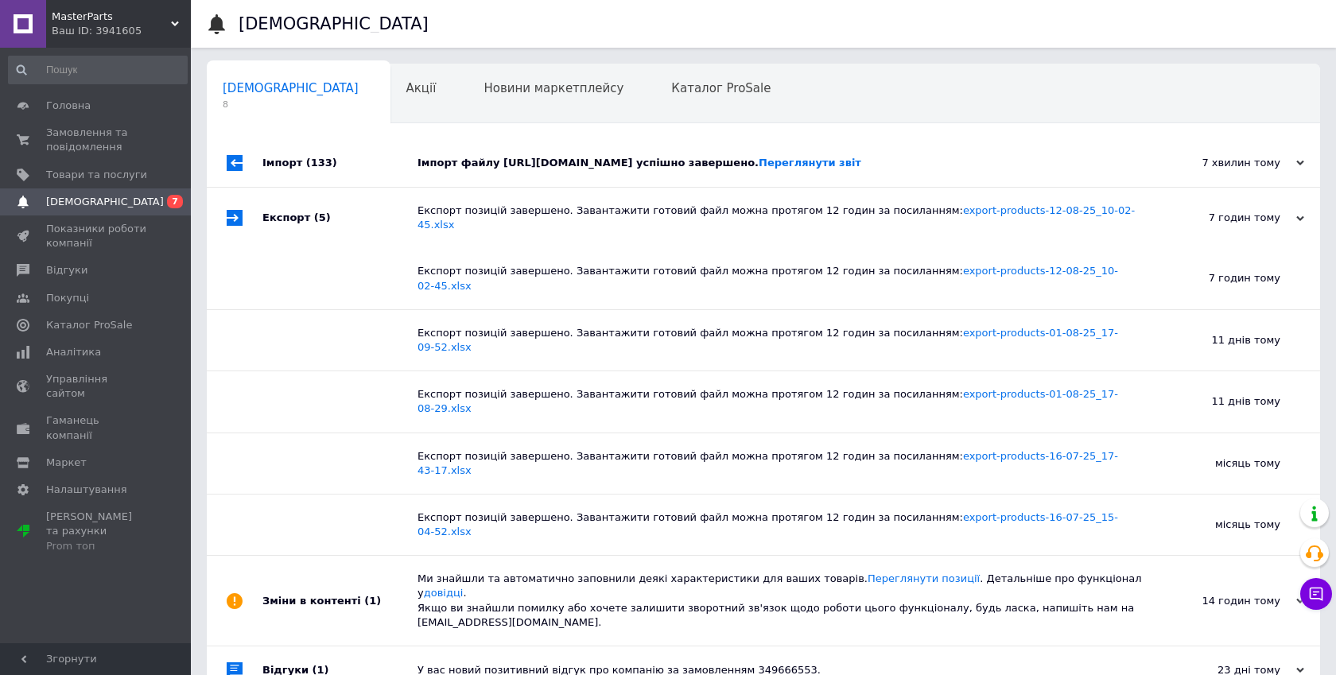
click at [751, 185] on div "Імпорт файлу https://uparts.in.ua/price/prom.xml успішно завершено. Переглянути…" at bounding box center [781, 163] width 728 height 48
click at [753, 183] on div "Імпорт файлу https://uparts.in.ua/price/prom.xml успішно завершено. Переглянути…" at bounding box center [781, 163] width 728 height 48
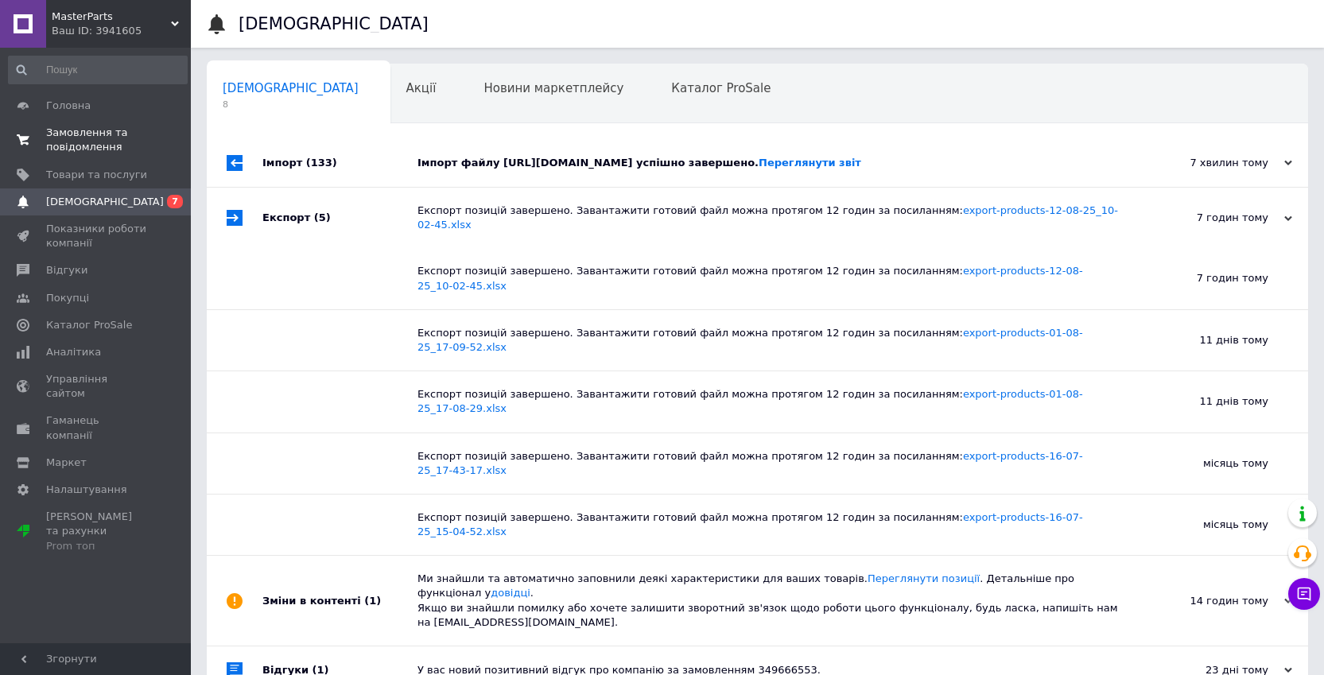
click at [64, 141] on span "Замовлення та повідомлення" at bounding box center [96, 140] width 101 height 29
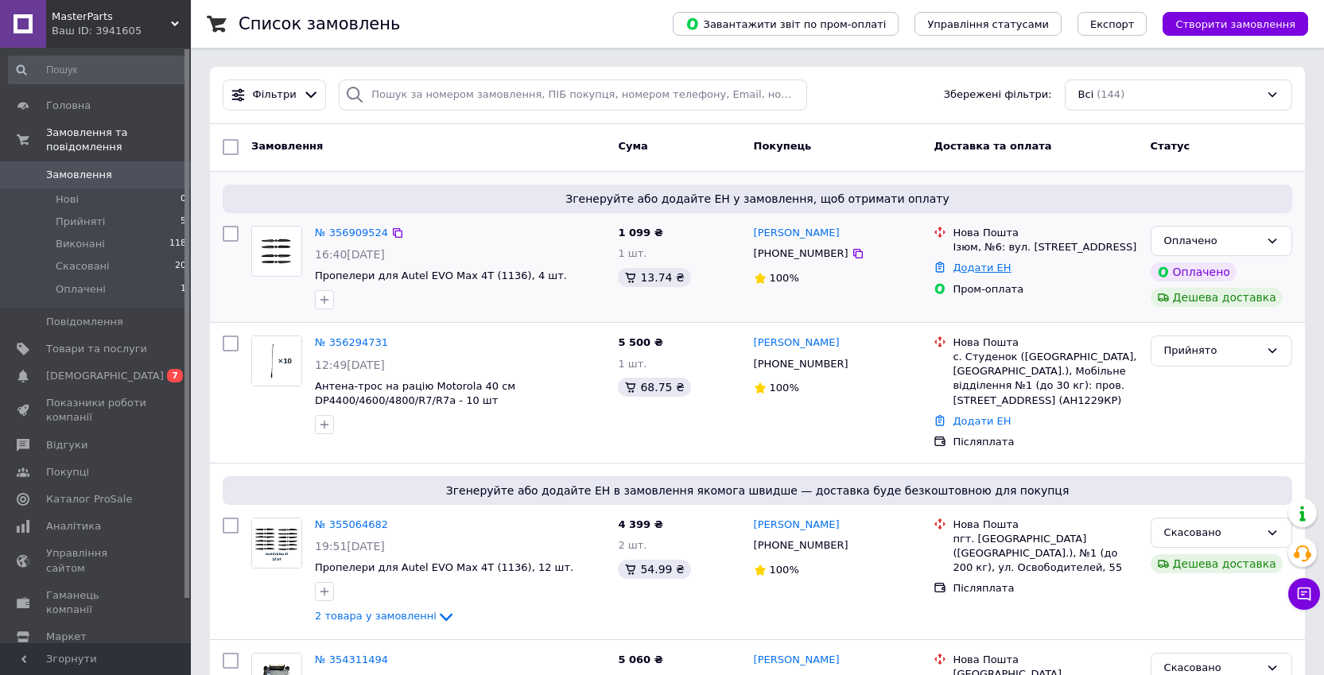
click at [967, 274] on link "Додати ЕН" at bounding box center [982, 268] width 58 height 12
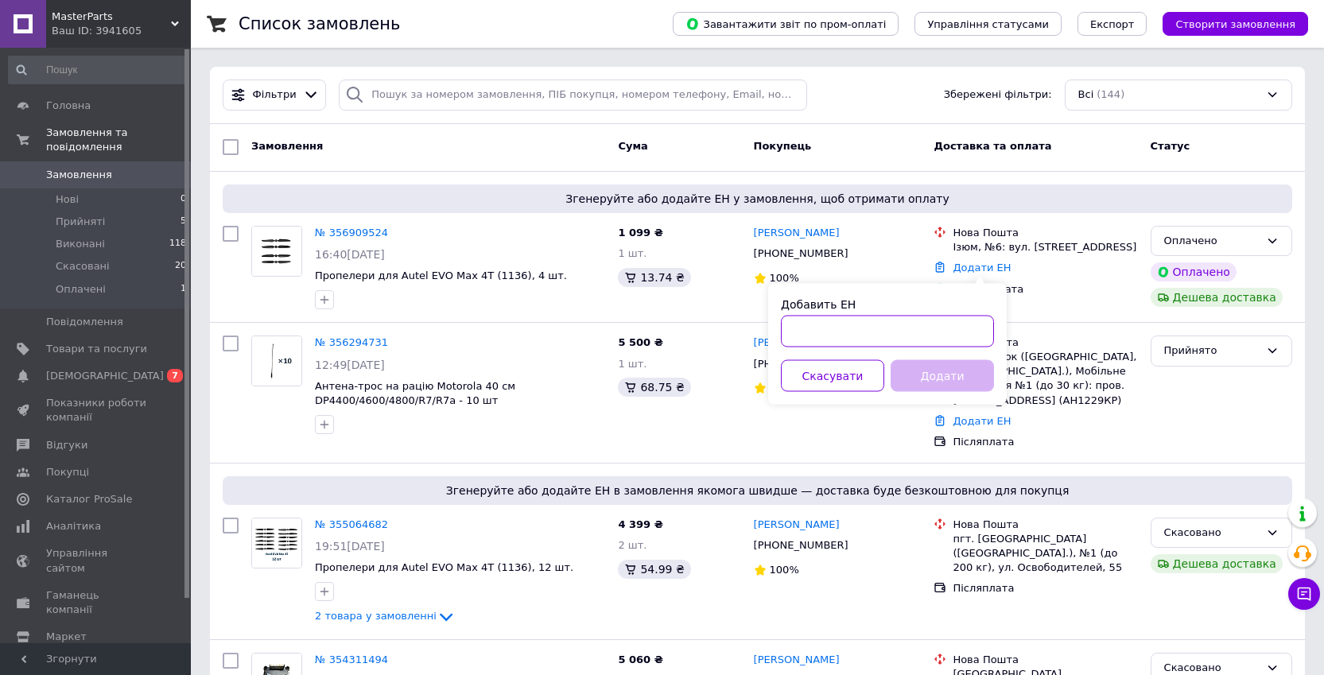
click at [940, 320] on input "Добавить ЕН" at bounding box center [887, 332] width 213 height 32
paste input "20451225299356"
type input "20451225299356"
click at [944, 379] on button "Додати" at bounding box center [942, 376] width 103 height 32
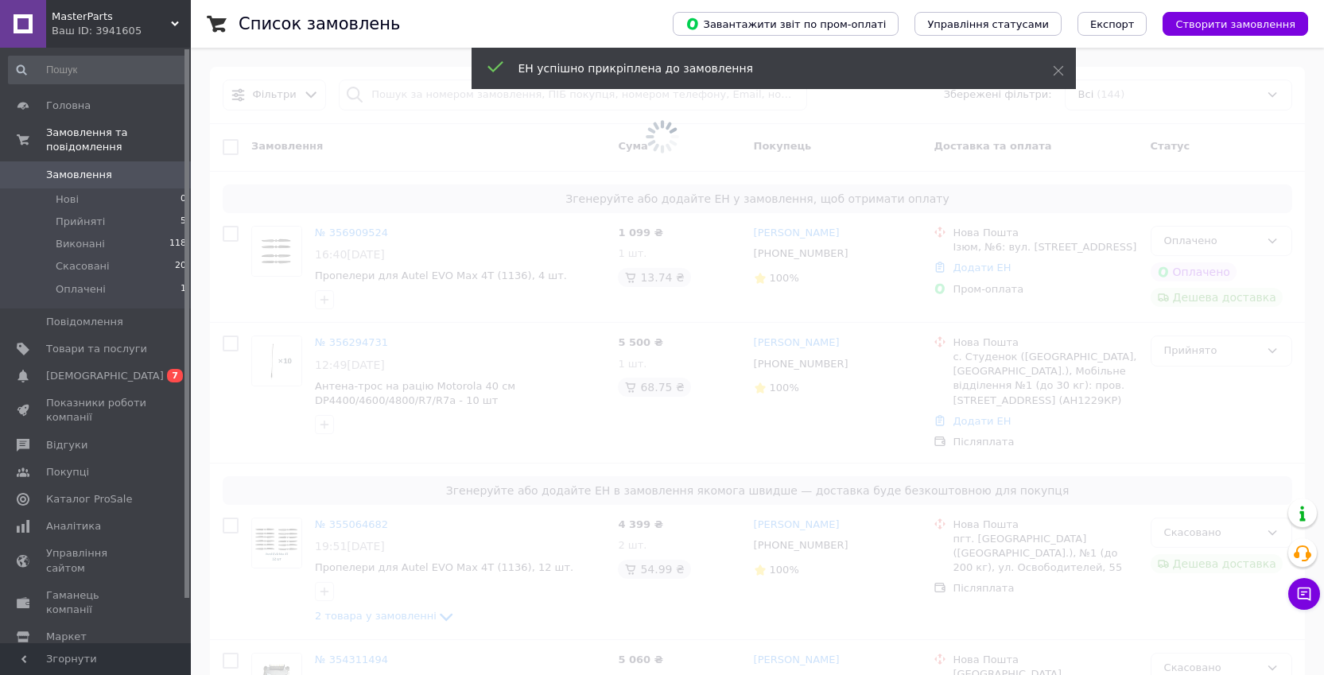
click at [140, 10] on span "MasterParts" at bounding box center [111, 17] width 119 height 14
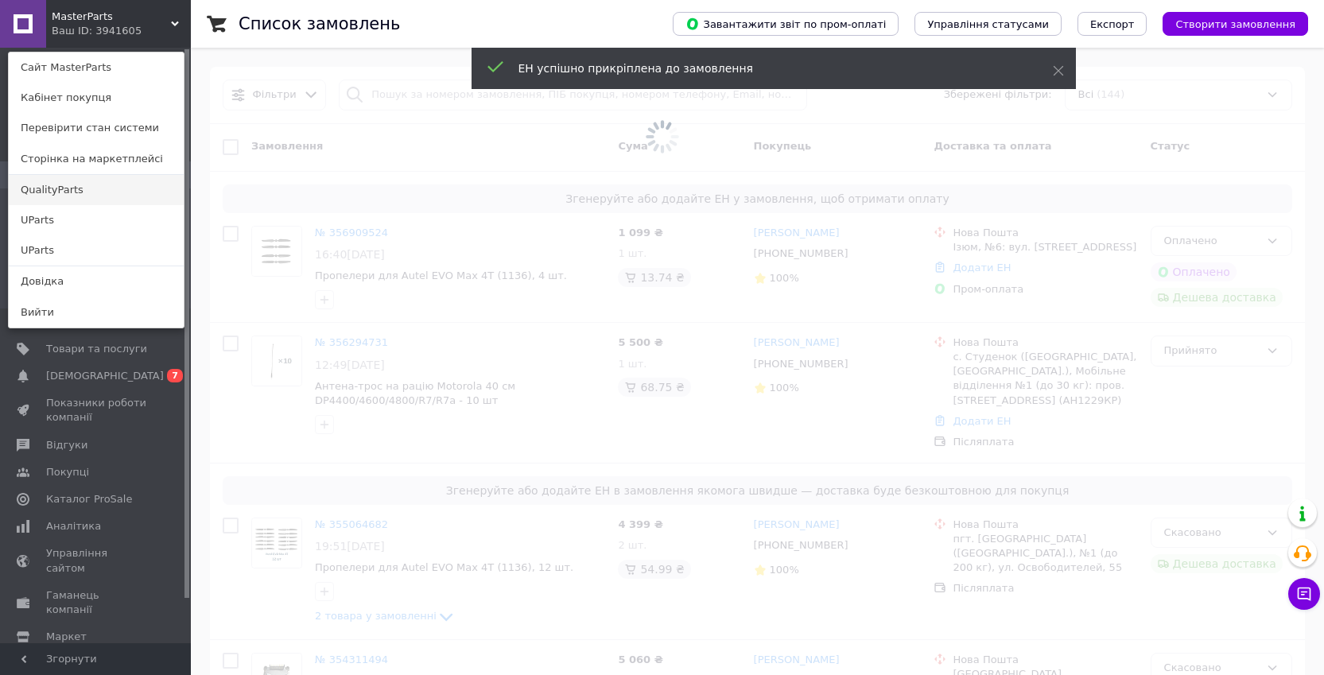
click at [71, 194] on link "QualityParts" at bounding box center [96, 190] width 175 height 30
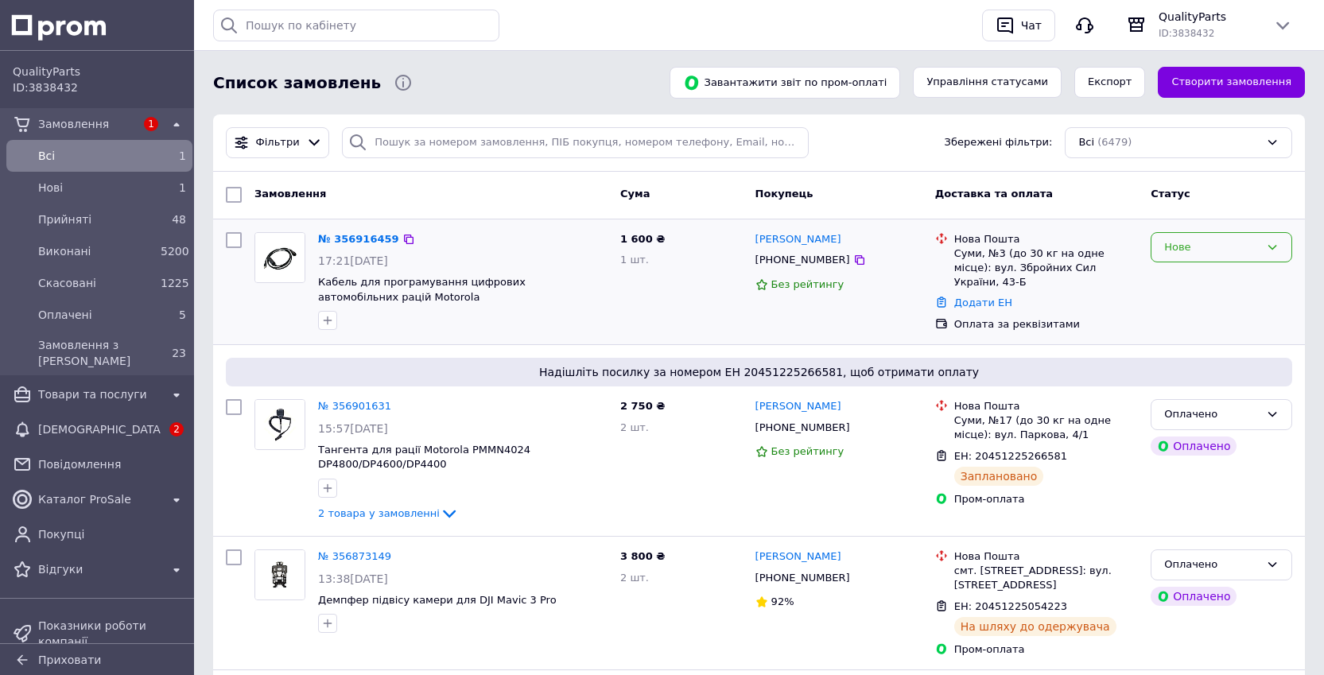
click at [1186, 245] on div "Нове" at bounding box center [1211, 247] width 95 height 17
click at [1191, 282] on li "Прийнято" at bounding box center [1221, 280] width 140 height 29
click at [372, 239] on link "№ 356916459" at bounding box center [358, 239] width 81 height 12
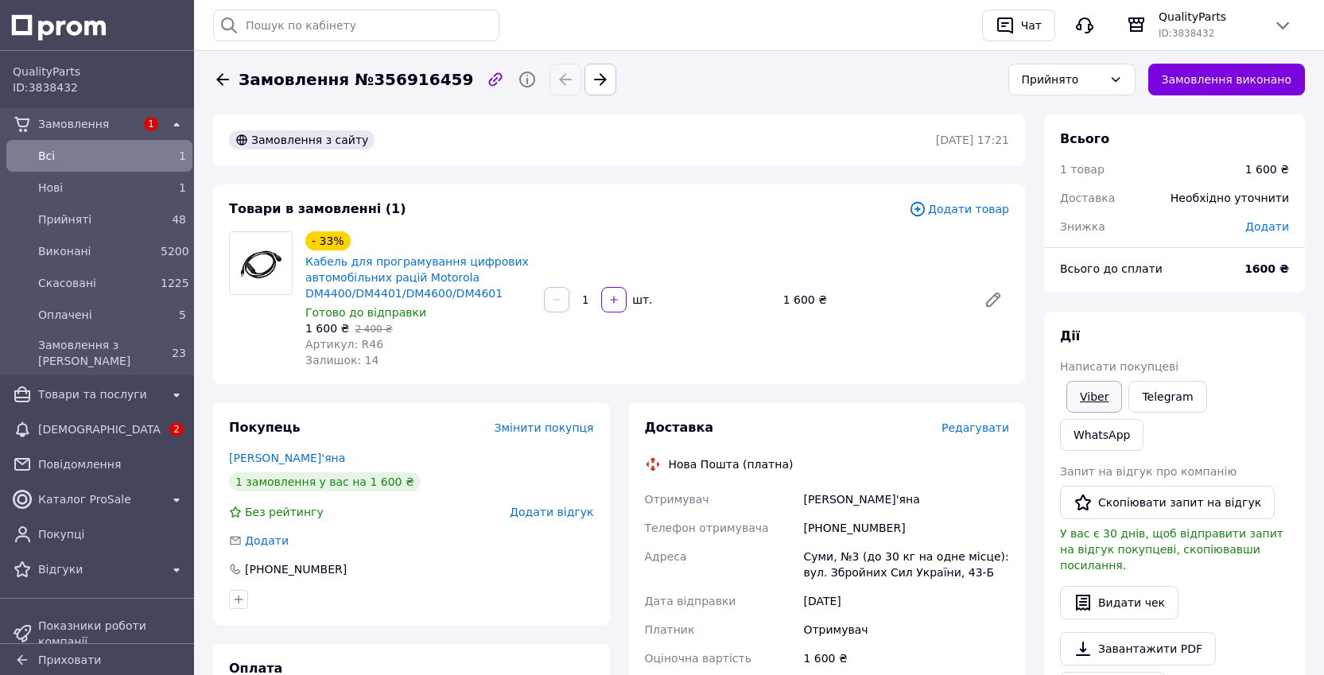
click at [1094, 394] on link "Viber" at bounding box center [1094, 397] width 56 height 32
click at [1100, 438] on link "WhatsApp" at bounding box center [1101, 435] width 83 height 32
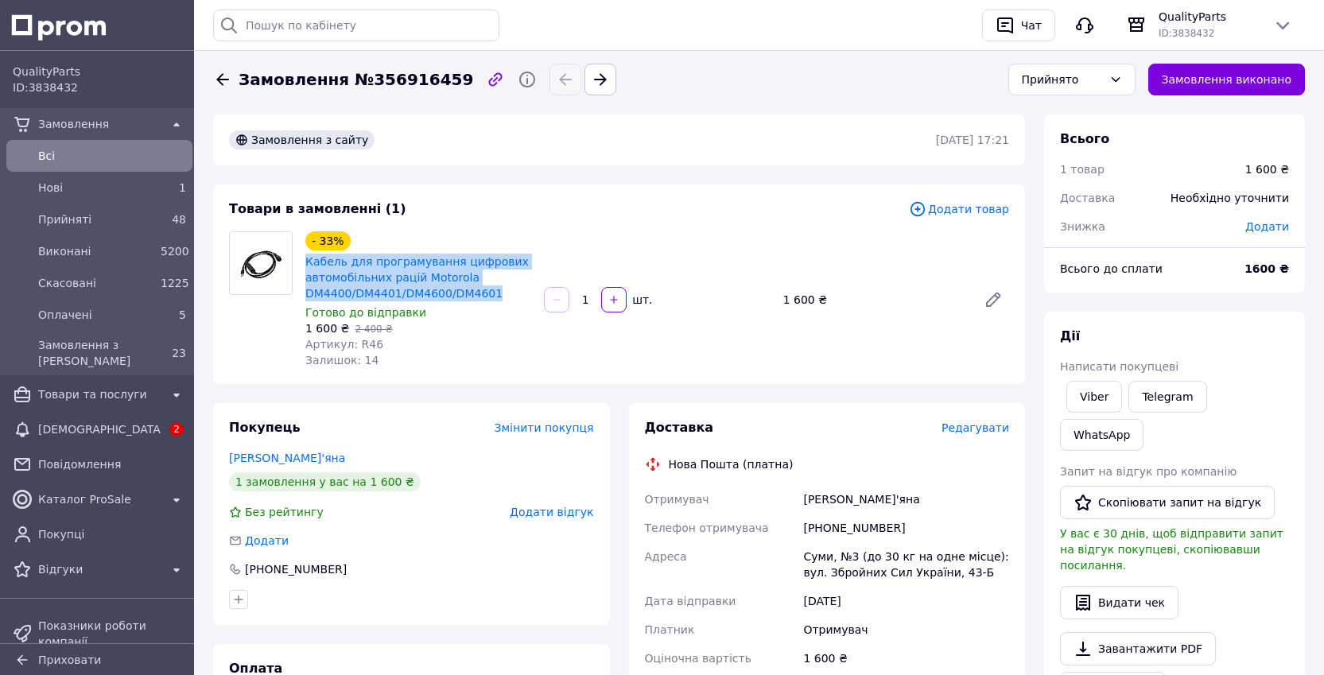
drag, startPoint x: 302, startPoint y: 262, endPoint x: 515, endPoint y: 290, distance: 215.0
click at [515, 290] on div "- 33% Кабель для програмування цифрових автомобільних рацій Motorola DM4400/DM4…" at bounding box center [418, 299] width 239 height 143
copy link "Кабель для програмування цифрових автомобільних рацій Motorola DM4400/DM4401/DM…"
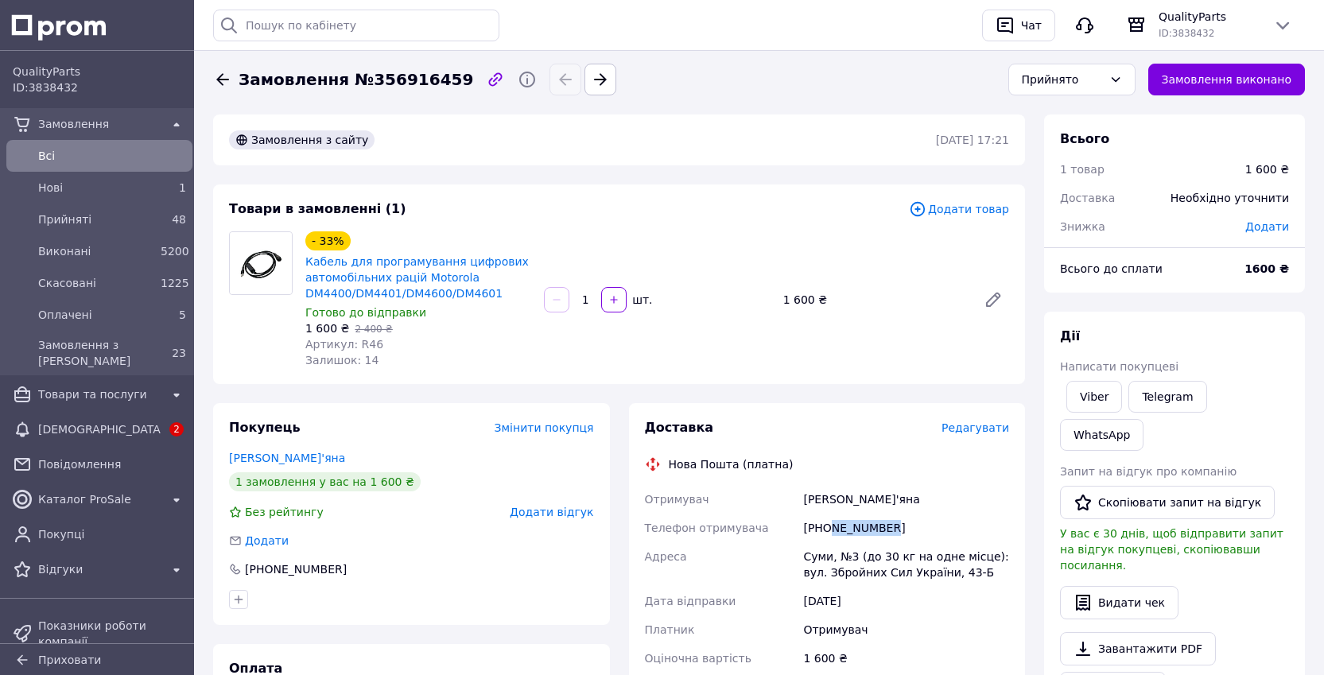
drag, startPoint x: 868, startPoint y: 526, endPoint x: 828, endPoint y: 525, distance: 39.8
click at [830, 524] on div "[PHONE_NUMBER]" at bounding box center [906, 528] width 212 height 29
copy div "978272933"
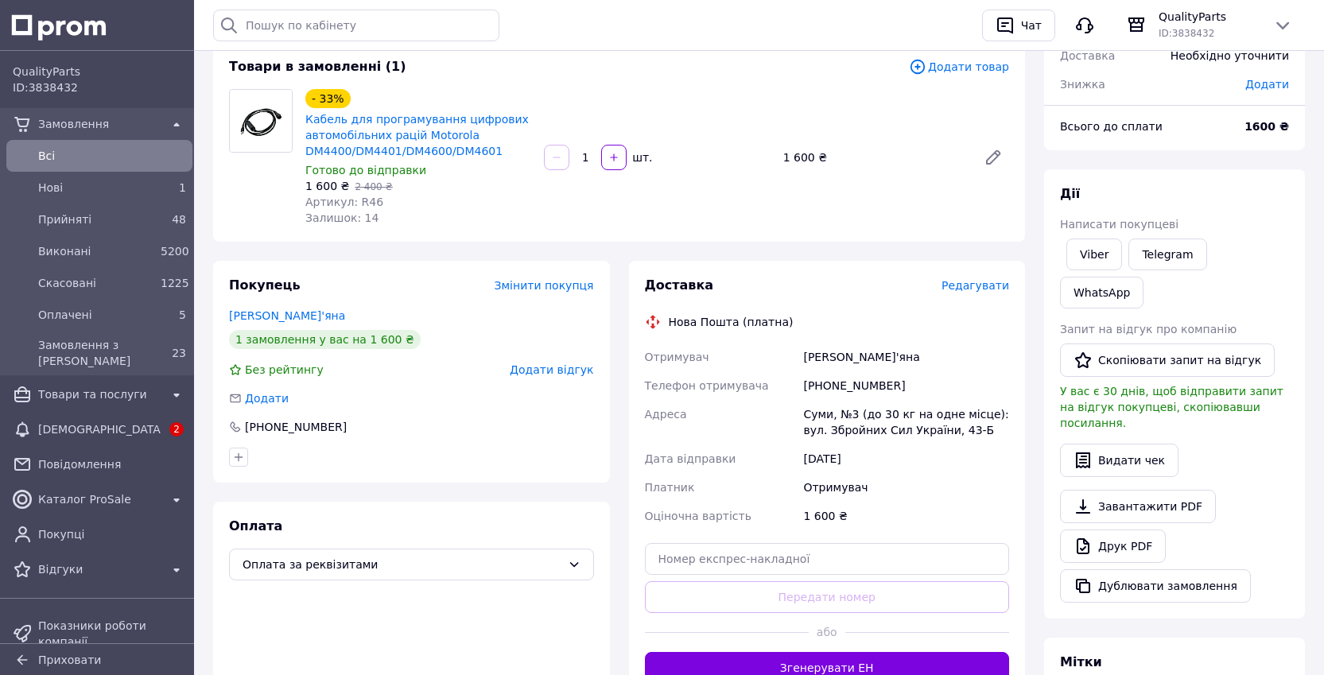
click at [864, 356] on div "[PERSON_NAME]'яна" at bounding box center [906, 357] width 212 height 29
copy div "[PERSON_NAME]'яна"
click at [95, 129] on span "Замовлення" at bounding box center [99, 124] width 122 height 16
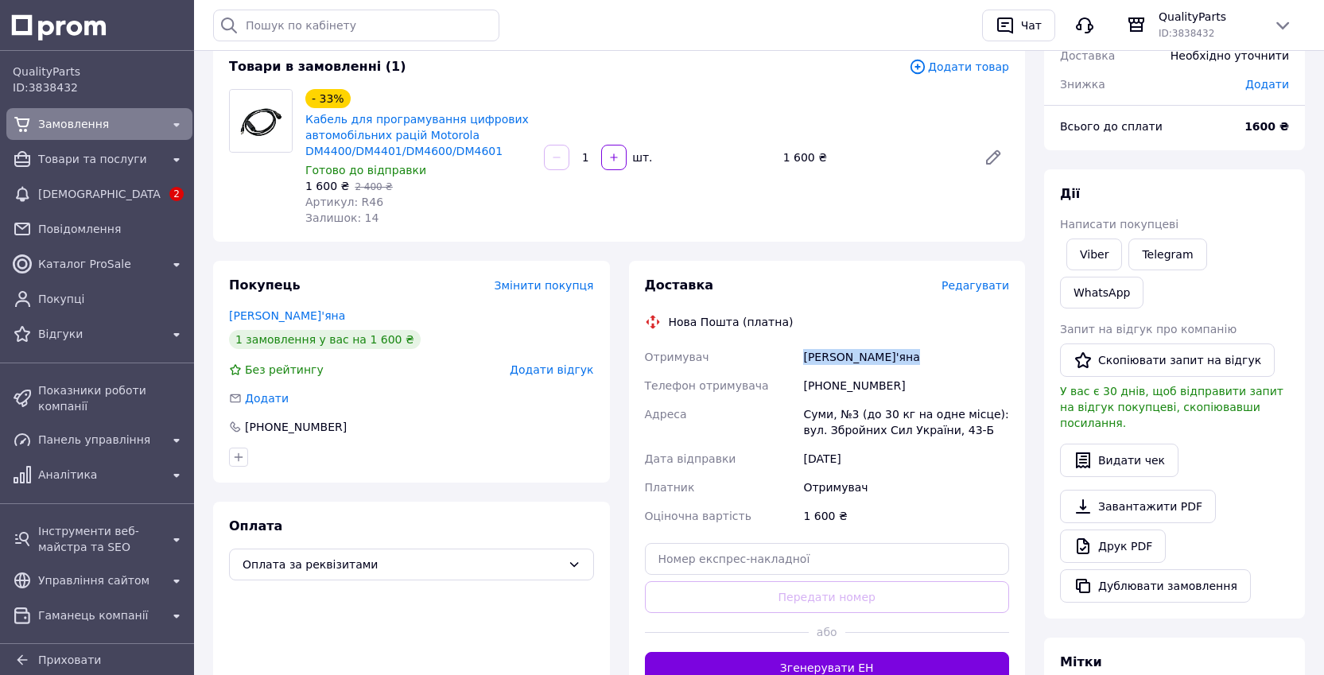
click at [96, 123] on span "Замовлення" at bounding box center [99, 124] width 122 height 16
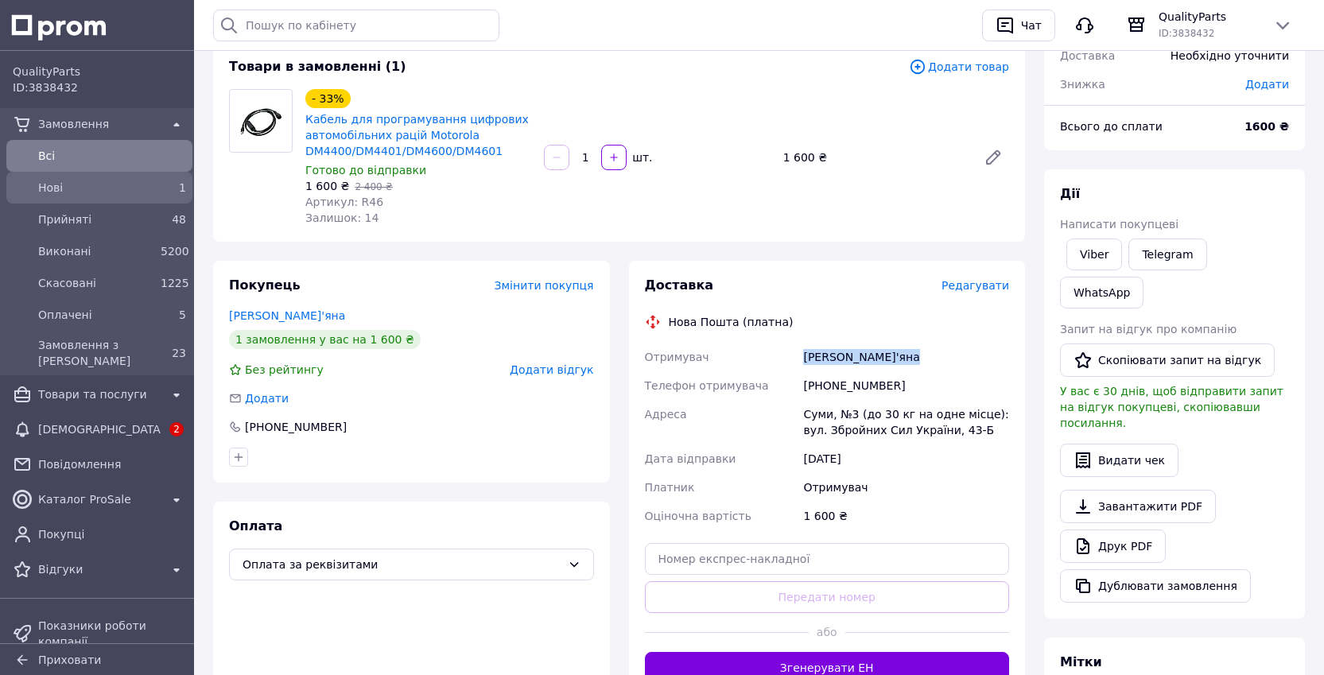
click at [76, 180] on span "Нові" at bounding box center [96, 188] width 116 height 16
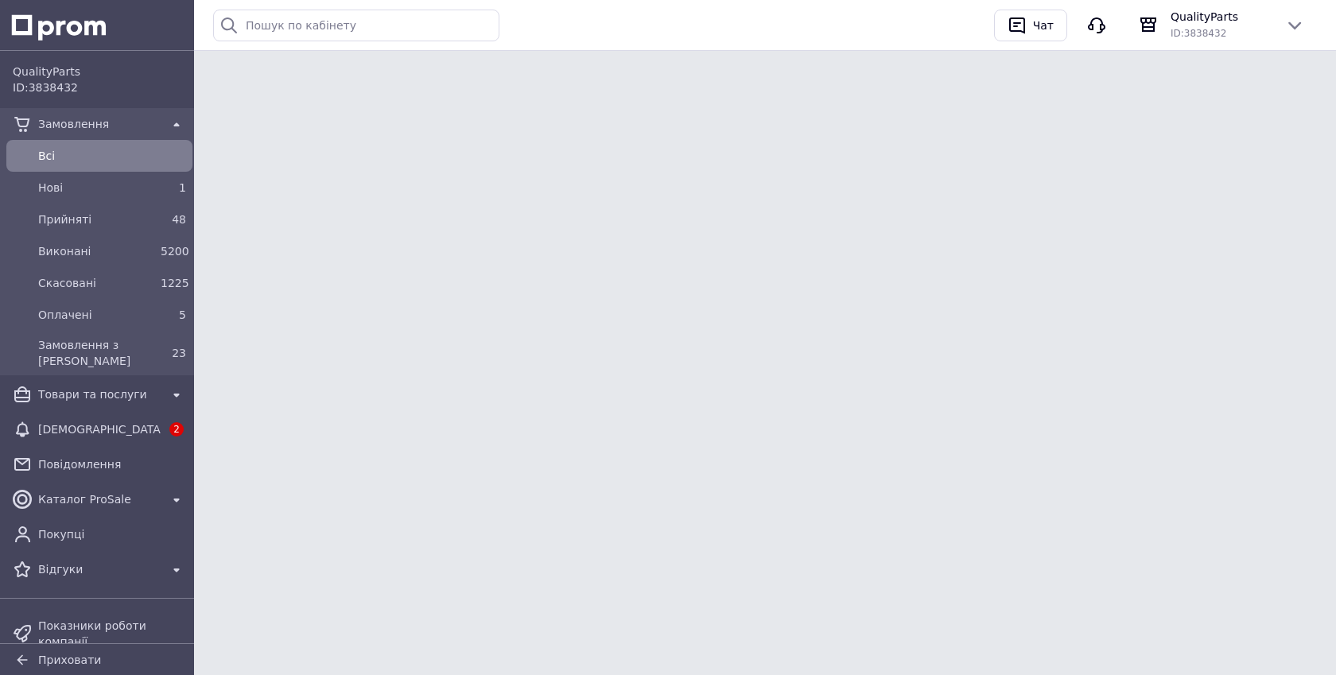
click at [81, 155] on span "Всi" at bounding box center [112, 156] width 148 height 16
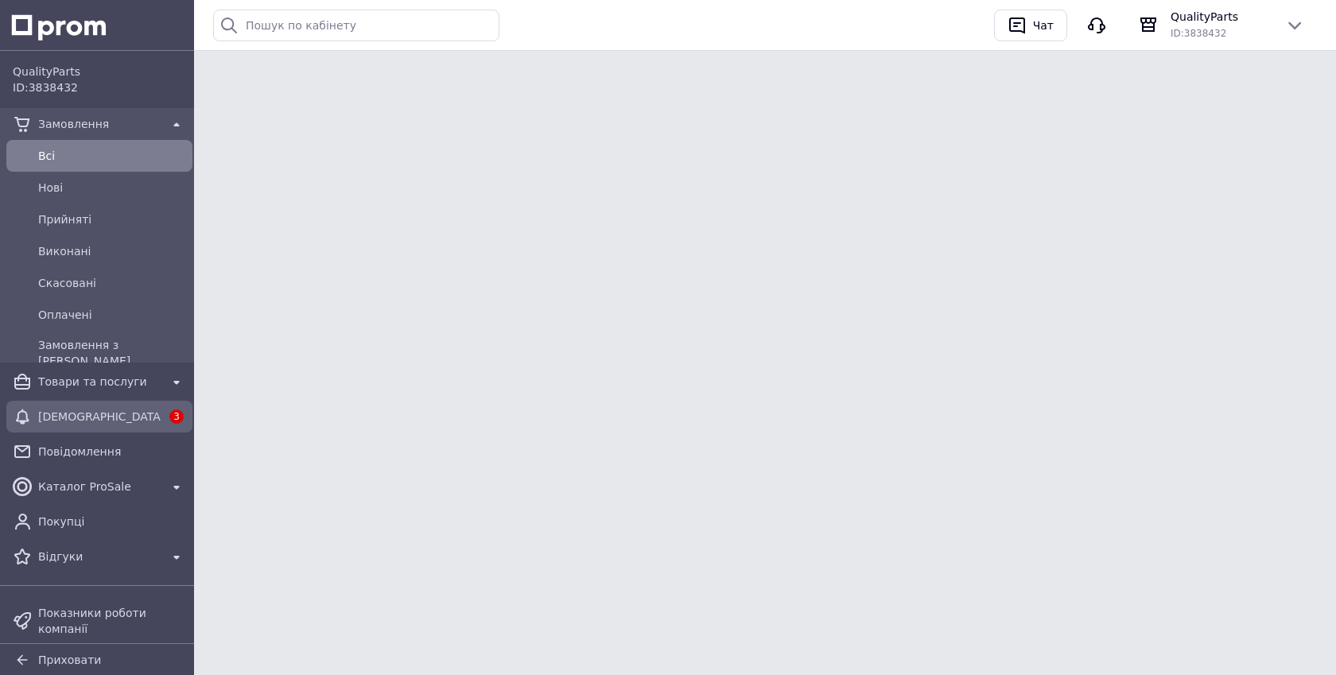
click at [35, 406] on div "[DEMOGRAPHIC_DATA]" at bounding box center [99, 417] width 129 height 22
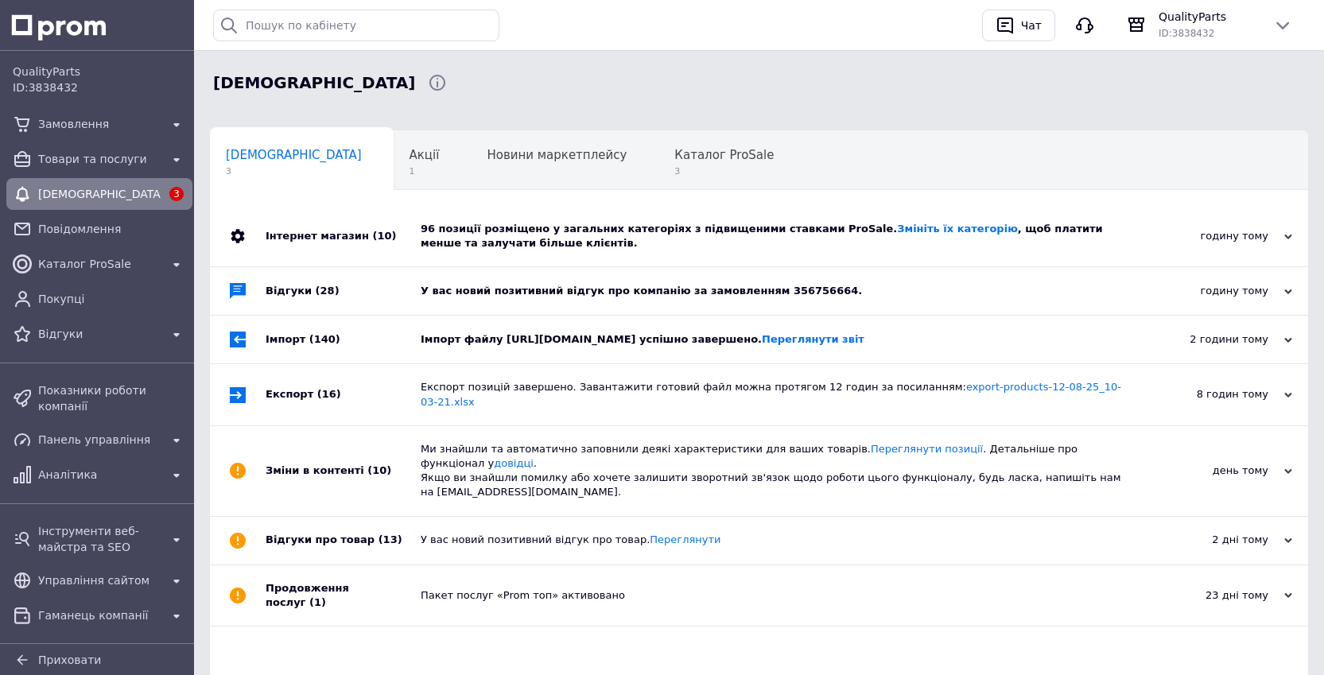
click at [697, 255] on div "96 позиції розміщено у загальних категоріях з підвищеними ставками ProSale. Змі…" at bounding box center [777, 236] width 713 height 60
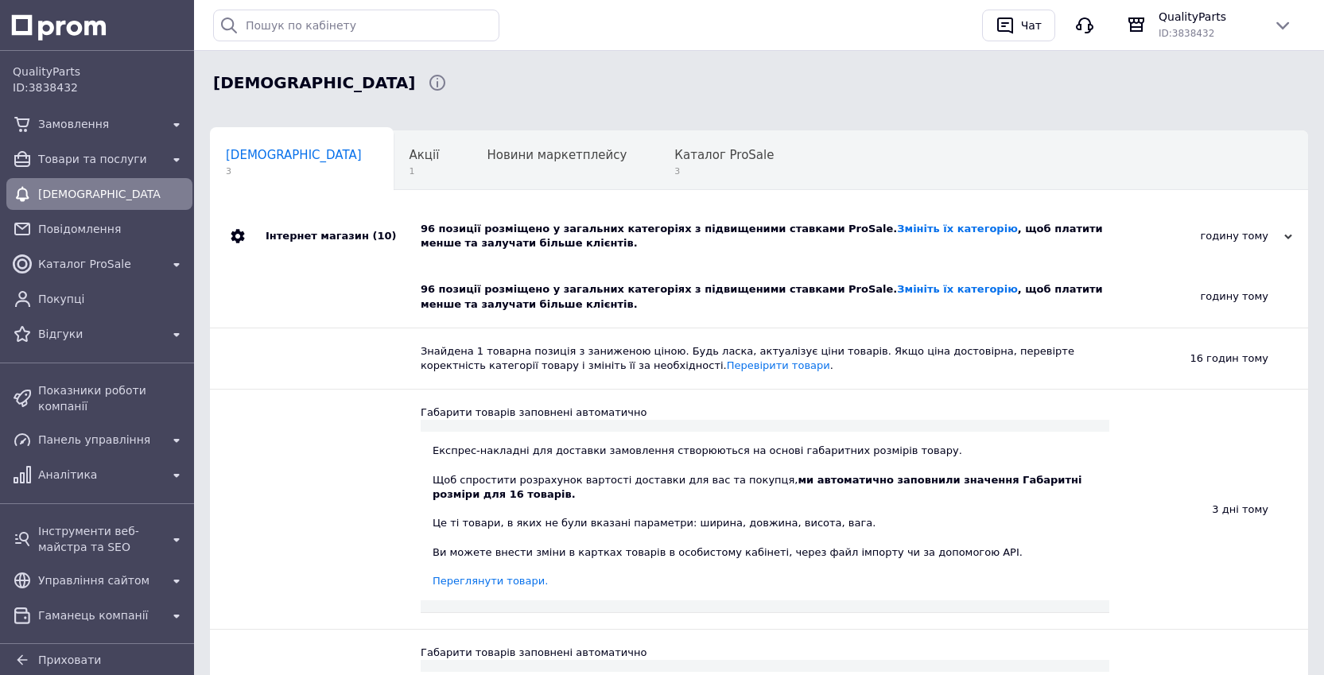
click at [697, 255] on div "96 позиції розміщено у загальних категоріях з підвищеними ставками ProSale. Змі…" at bounding box center [777, 236] width 713 height 60
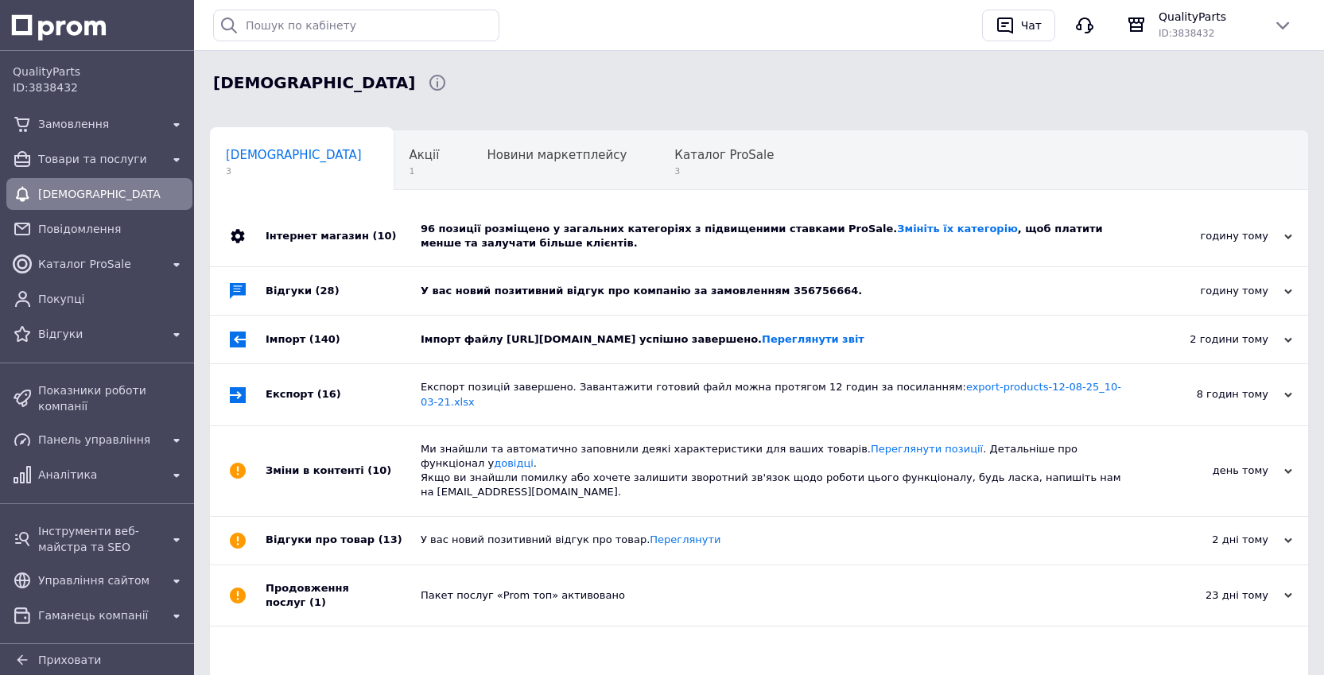
click at [705, 305] on div "У вас новий позитивний відгук про компанію за замовленням 356756664." at bounding box center [777, 291] width 713 height 48
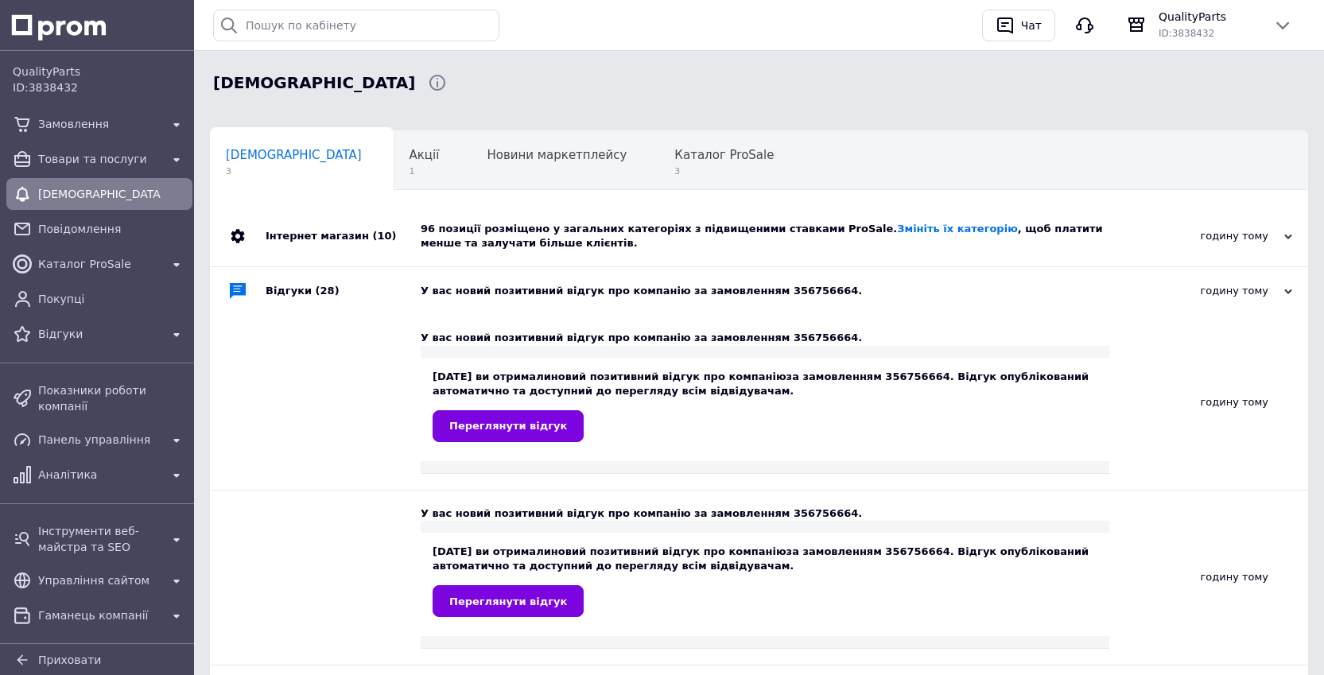
click at [705, 305] on div "У вас новий позитивний відгук про компанію за замовленням 356756664." at bounding box center [777, 291] width 713 height 48
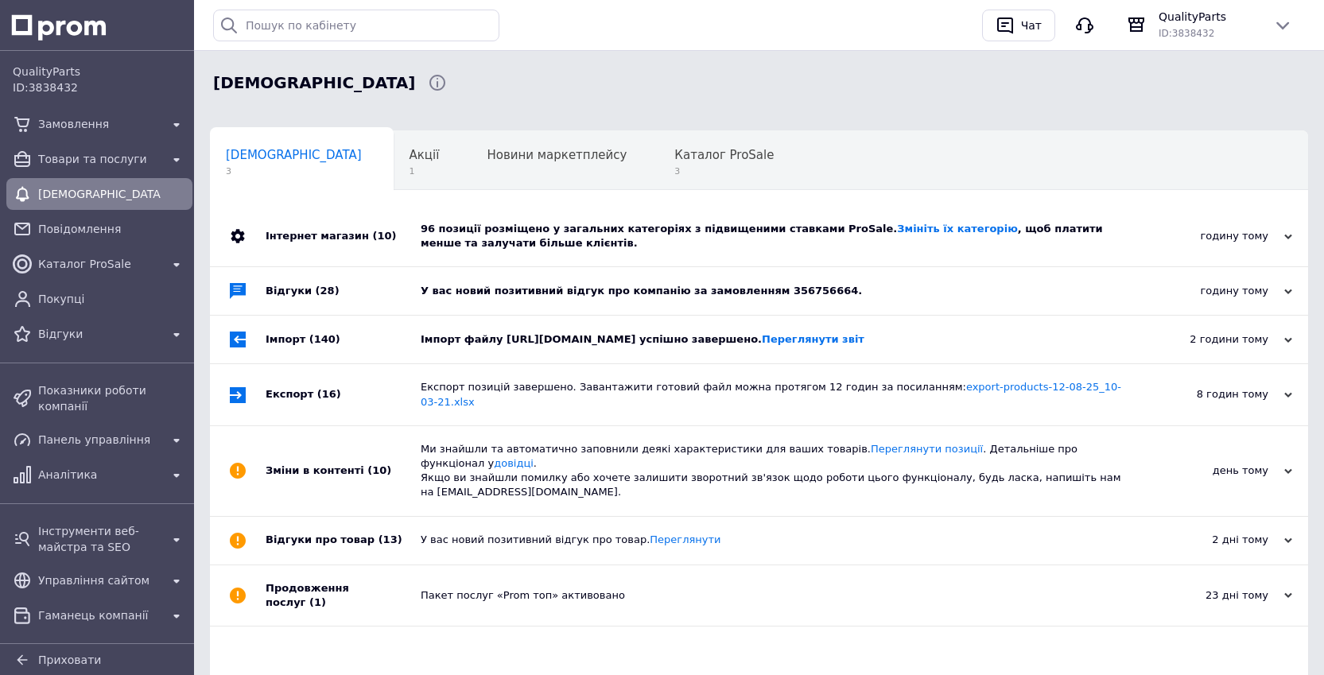
click at [693, 352] on div "Імпорт файлу https://uparts.in.ua/price/prom-2.xml успішно завершено. Перегляну…" at bounding box center [777, 340] width 713 height 48
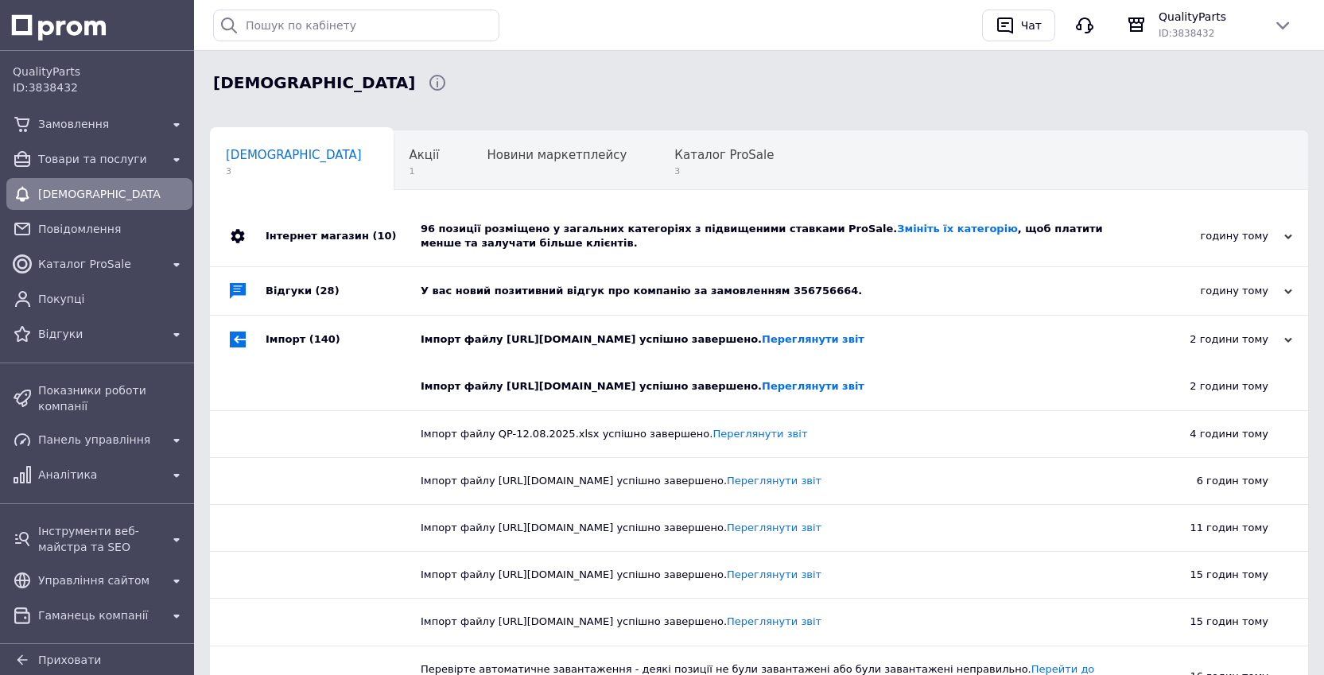
click at [693, 352] on div "Імпорт файлу https://uparts.in.ua/price/prom-2.xml успішно завершено. Перегляну…" at bounding box center [777, 340] width 713 height 48
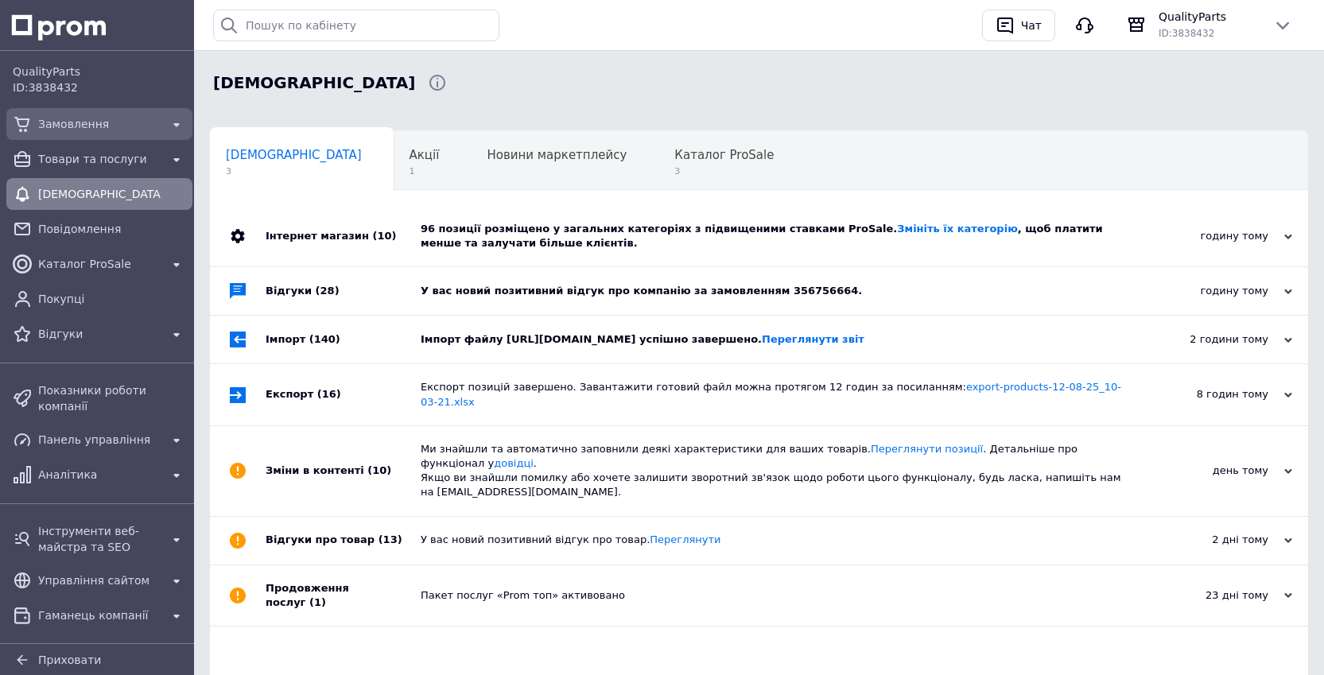
click at [73, 113] on div "Замовлення" at bounding box center [99, 124] width 129 height 22
